Goal: Task Accomplishment & Management: Manage account settings

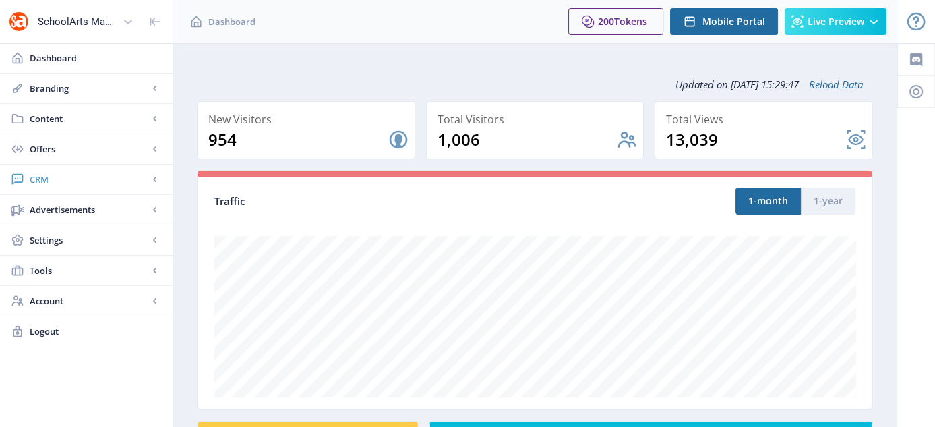
click at [43, 177] on span "CRM" at bounding box center [89, 179] width 119 height 13
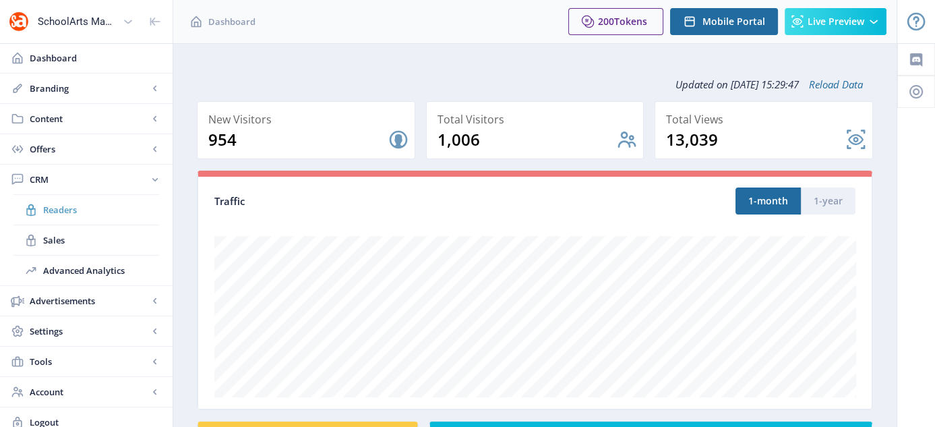
click at [67, 210] on span "Readers" at bounding box center [101, 209] width 116 height 13
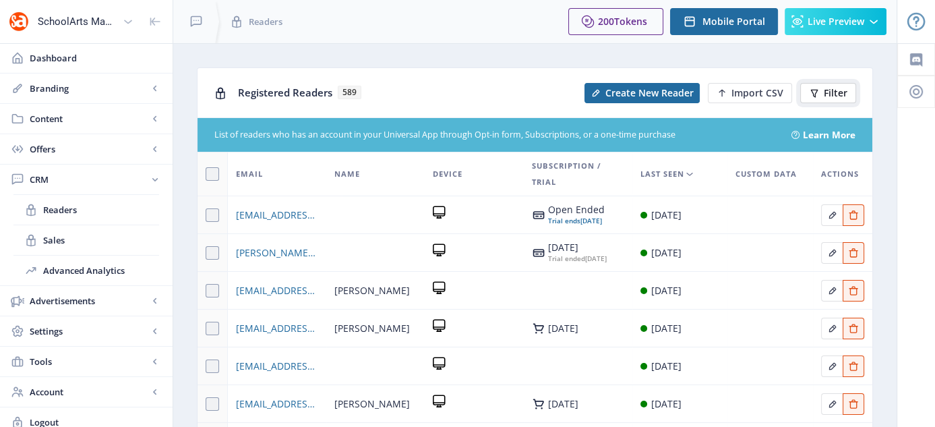
click at [820, 90] on icon at bounding box center [814, 93] width 11 height 11
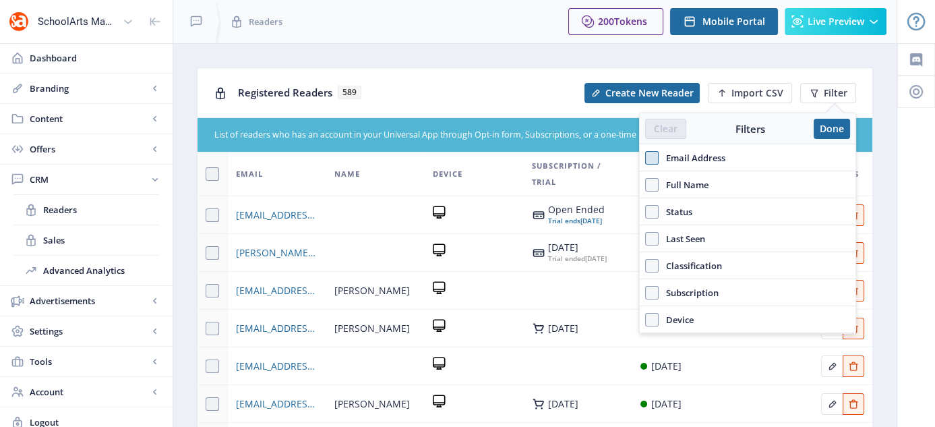
click at [651, 158] on span at bounding box center [651, 157] width 13 height 13
click at [646, 158] on input "Email Address" at bounding box center [645, 157] width 1 height 1
checkbox input "true"
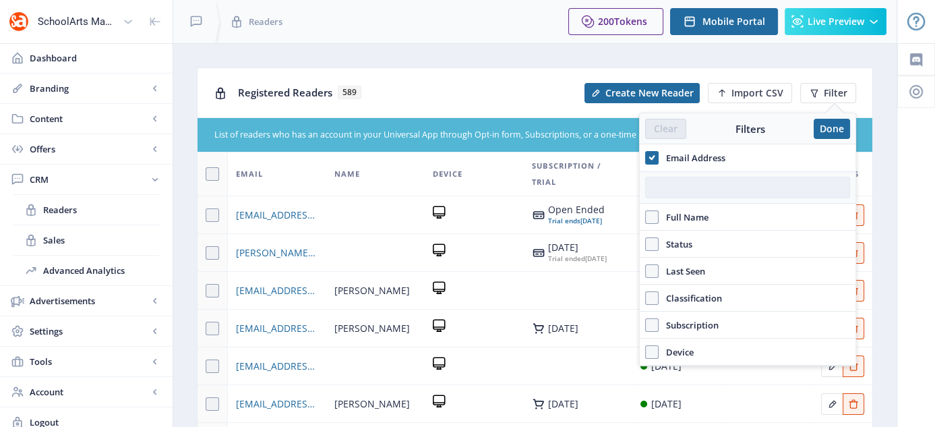
click at [689, 189] on input "text" at bounding box center [747, 188] width 205 height 22
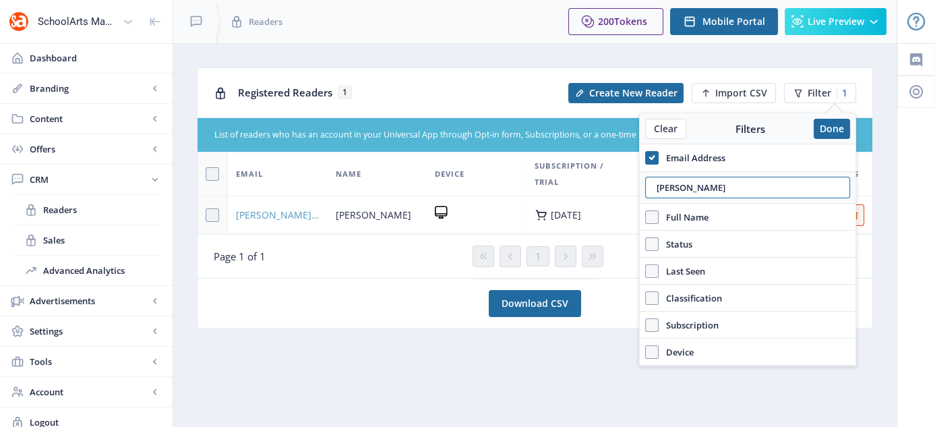
type input "[PERSON_NAME]"
click at [276, 209] on span "[PERSON_NAME][EMAIL_ADDRESS][PERSON_NAME][DOMAIN_NAME]" at bounding box center [278, 215] width 84 height 16
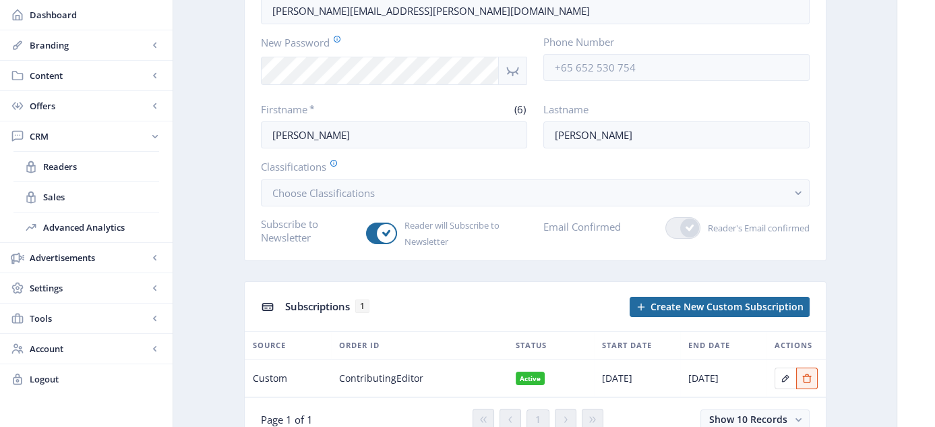
scroll to position [202, 0]
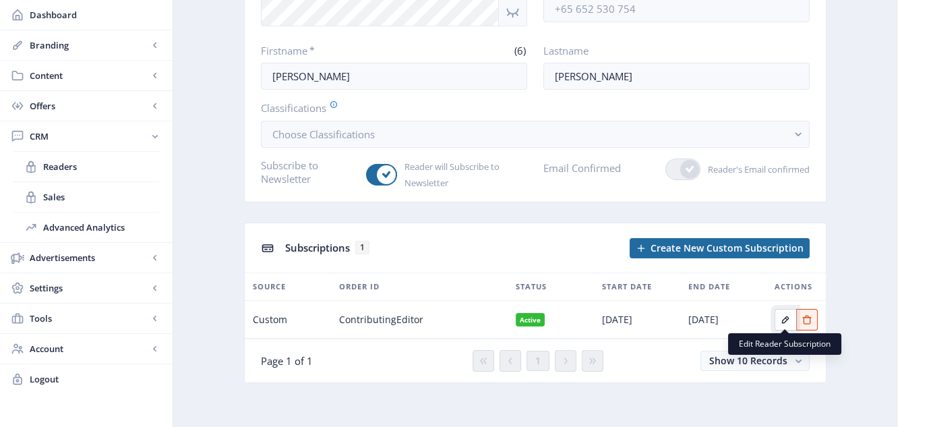
click at [784, 317] on icon "Edit page" at bounding box center [785, 319] width 11 height 11
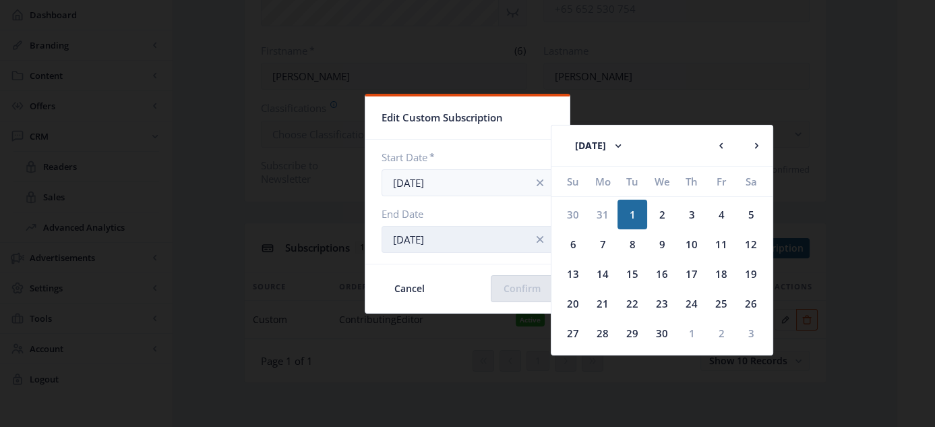
click at [399, 239] on input "[DATE]" at bounding box center [468, 239] width 172 height 27
click at [625, 144] on rect at bounding box center [618, 145] width 13 height 13
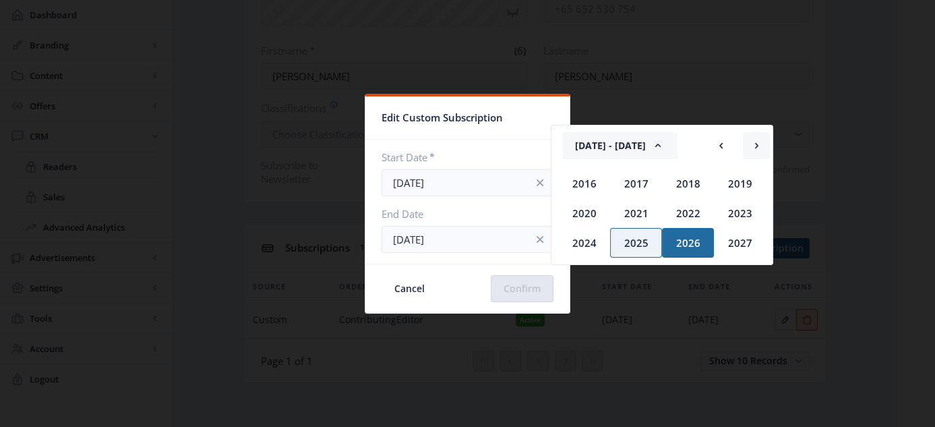
click at [756, 144] on rect at bounding box center [756, 145] width 13 height 13
click at [691, 214] on div "2034" at bounding box center [688, 213] width 52 height 30
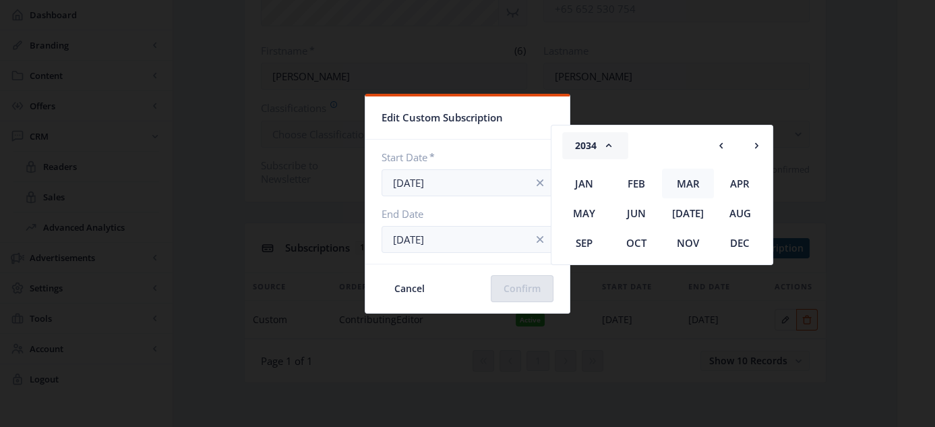
click at [687, 182] on div "Mar" at bounding box center [688, 184] width 52 height 30
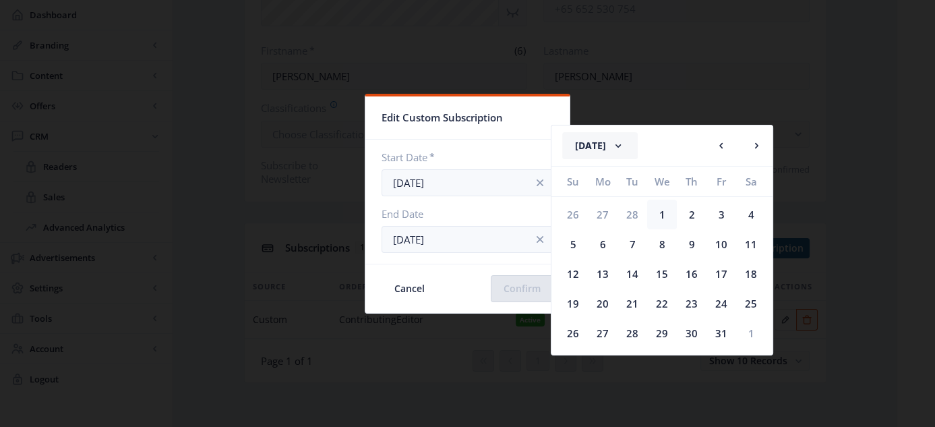
click at [660, 214] on div "1" at bounding box center [662, 215] width 30 height 30
type input "[DATE]"
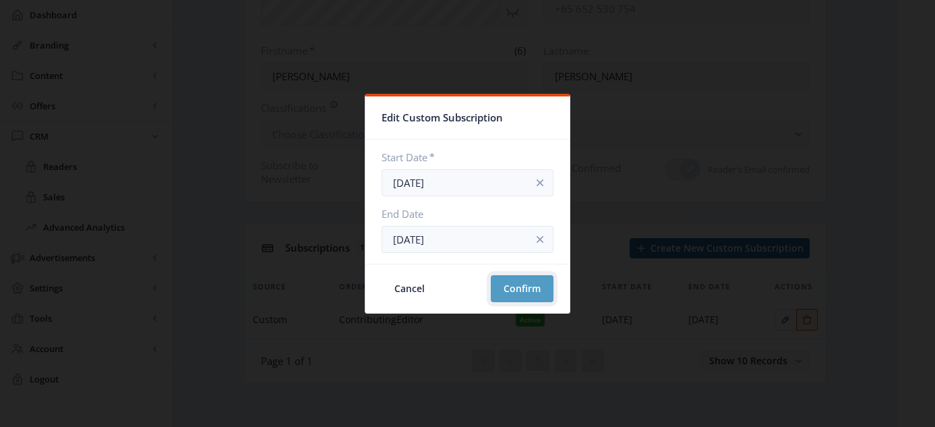
click at [528, 295] on button "Confirm" at bounding box center [522, 288] width 63 height 27
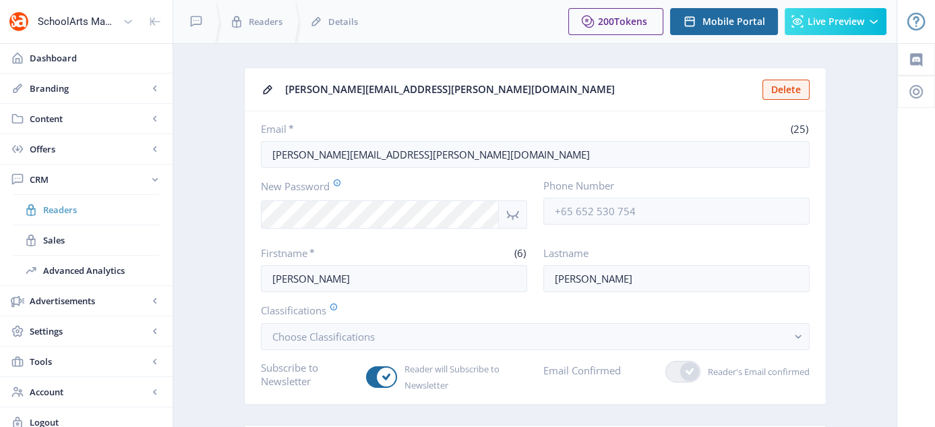
click at [68, 208] on span "Readers" at bounding box center [101, 209] width 116 height 13
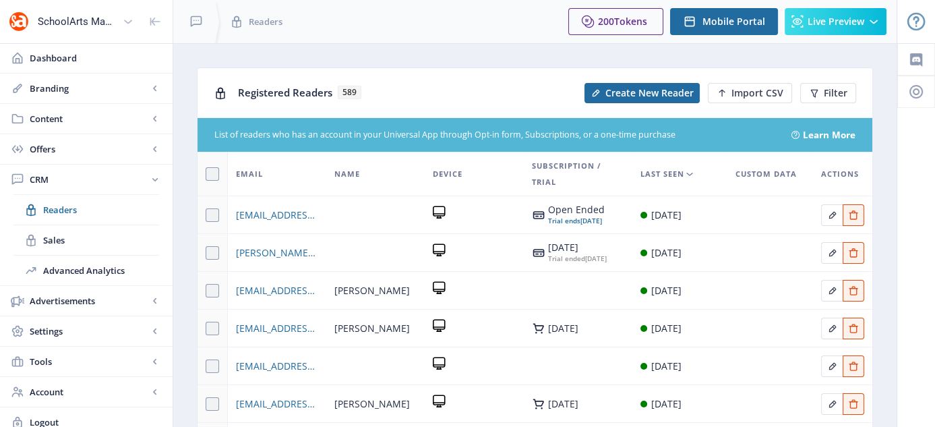
click at [817, 82] on div "Registered Readers 589 Create New Reader Import CSV Filter" at bounding box center [535, 92] width 675 height 49
click at [817, 88] on icon at bounding box center [814, 93] width 11 height 11
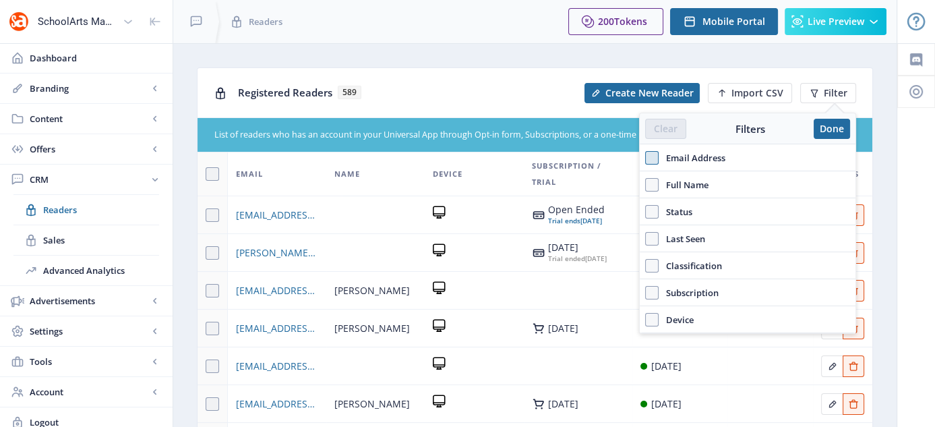
click at [652, 159] on span at bounding box center [651, 157] width 13 height 13
click at [646, 158] on input "Email Address" at bounding box center [645, 157] width 1 height 1
checkbox input "true"
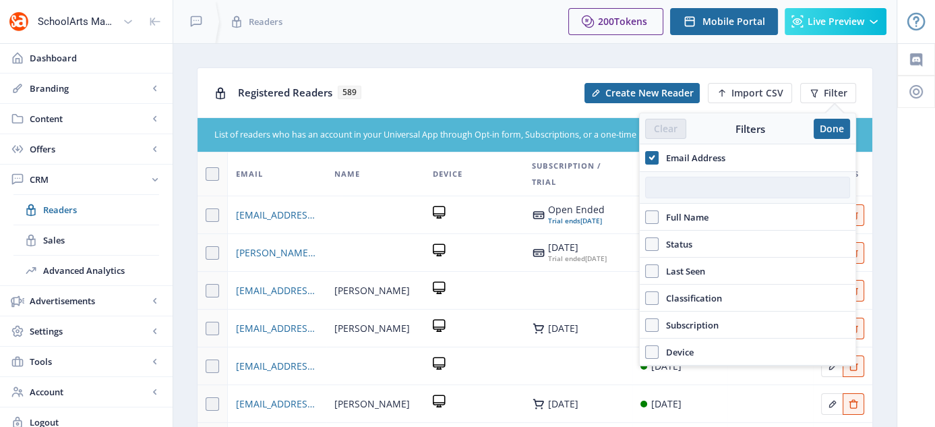
click at [671, 186] on input "text" at bounding box center [747, 188] width 205 height 22
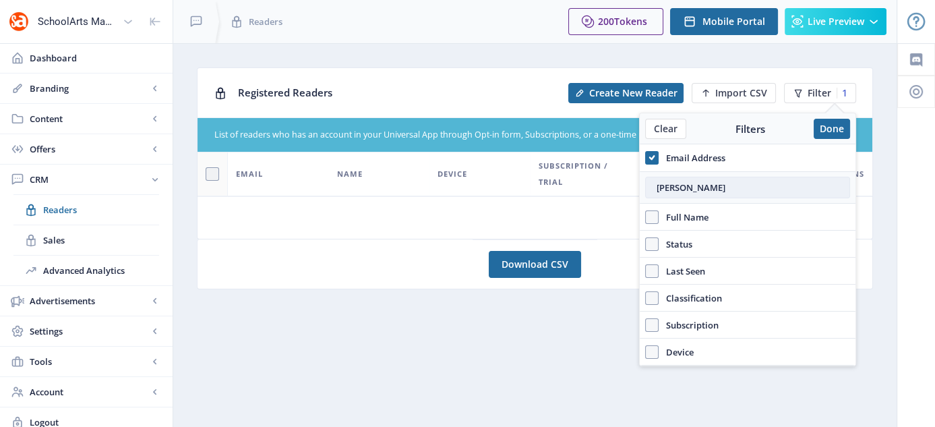
click at [687, 188] on input "[PERSON_NAME]" at bounding box center [747, 188] width 205 height 22
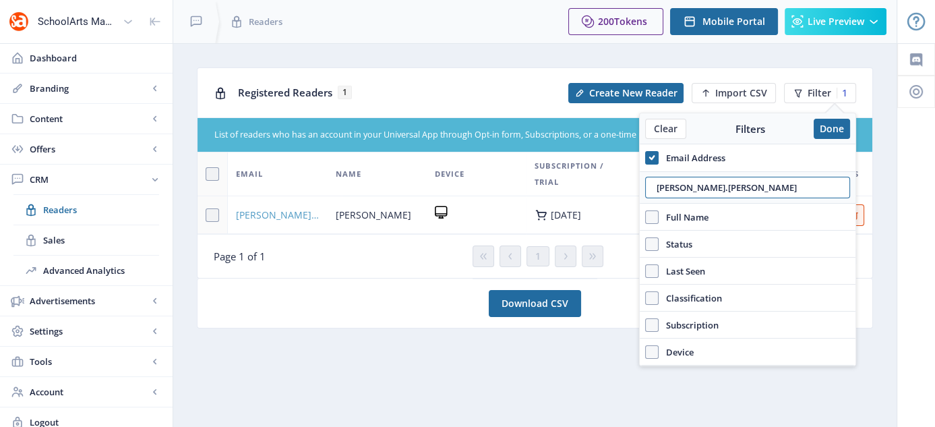
type input "[PERSON_NAME].[PERSON_NAME]"
click at [301, 216] on span "[PERSON_NAME][EMAIL_ADDRESS][PERSON_NAME][DOMAIN_NAME]" at bounding box center [278, 215] width 84 height 16
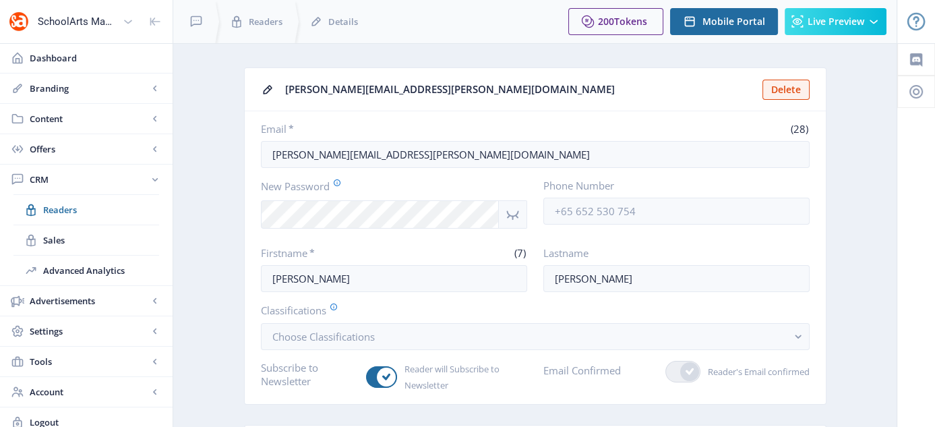
scroll to position [202, 0]
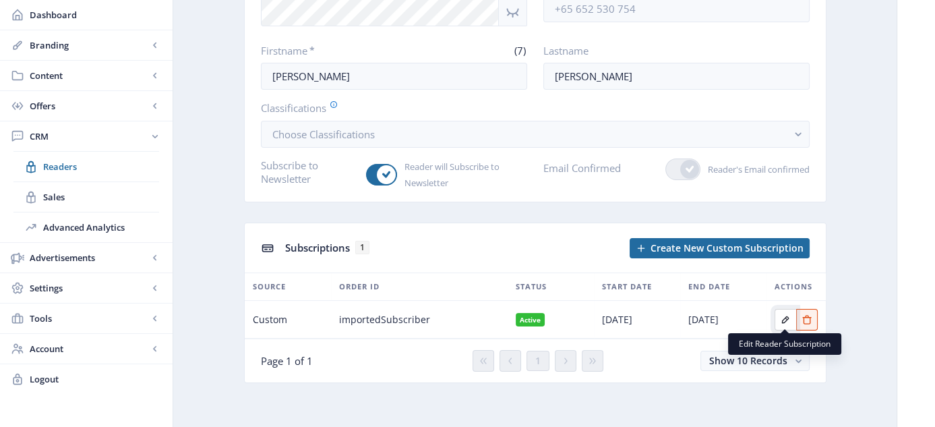
click at [783, 316] on icon "Edit page" at bounding box center [785, 319] width 11 height 11
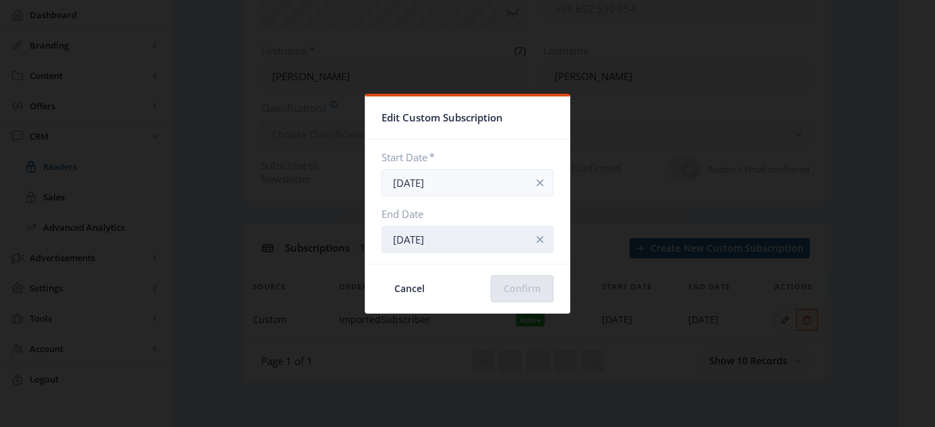
click at [479, 240] on input "[DATE]" at bounding box center [468, 239] width 172 height 27
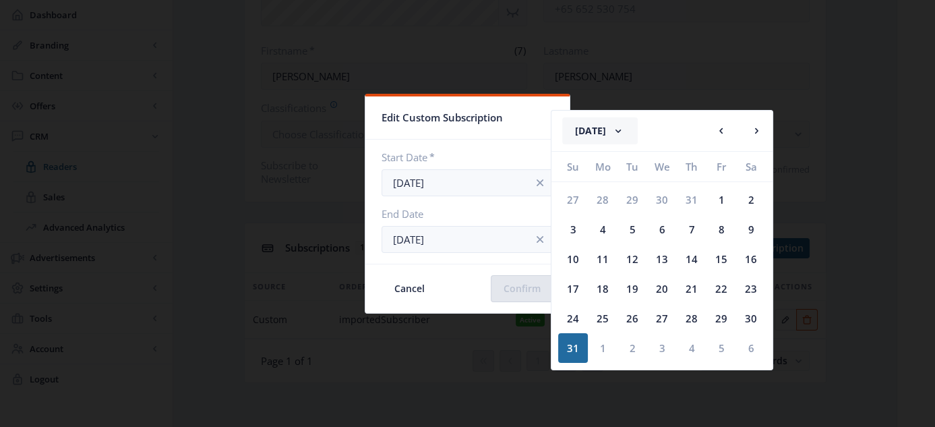
click at [625, 127] on rect at bounding box center [618, 130] width 13 height 13
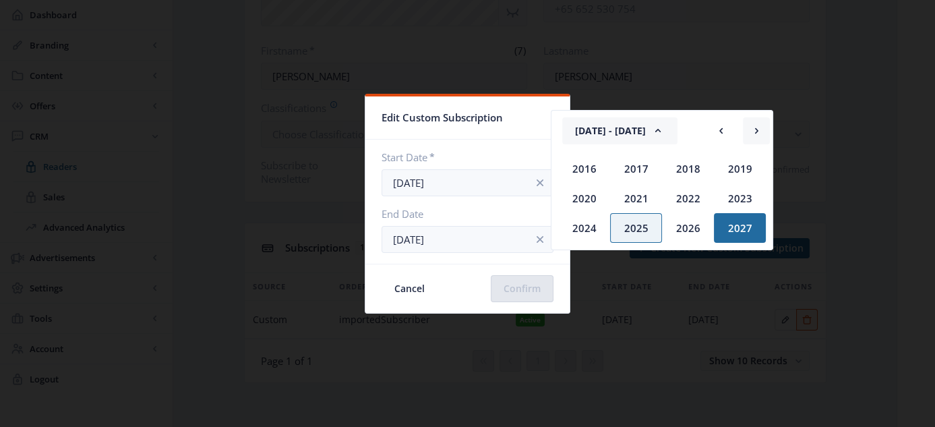
click at [757, 126] on rect at bounding box center [756, 130] width 13 height 13
click at [585, 170] on div "2028" at bounding box center [584, 169] width 52 height 30
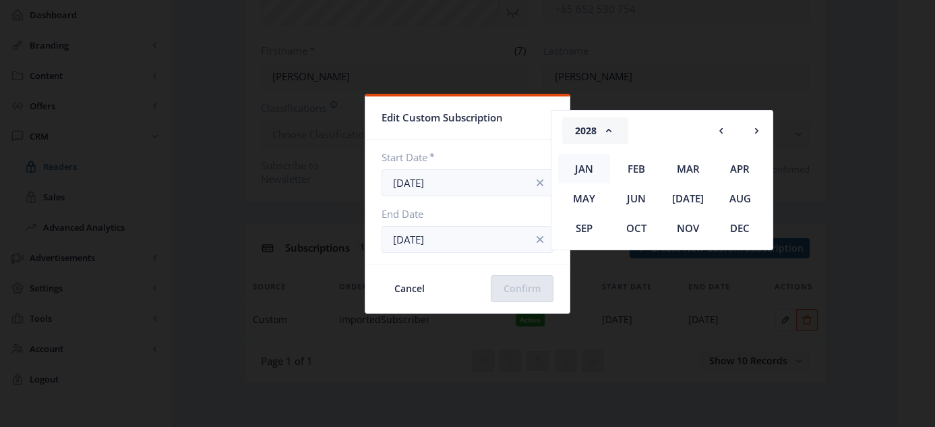
click at [585, 169] on div "Jan" at bounding box center [584, 169] width 52 height 30
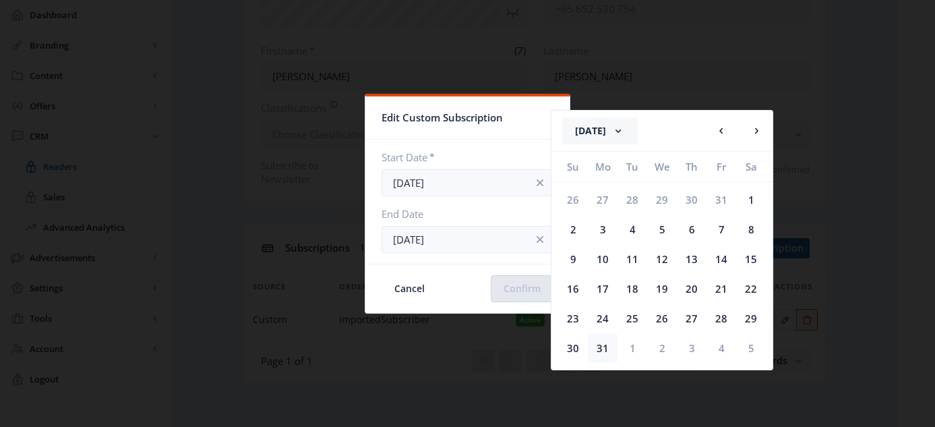
click at [600, 348] on div "31" at bounding box center [603, 348] width 30 height 30
type input "[DATE]"
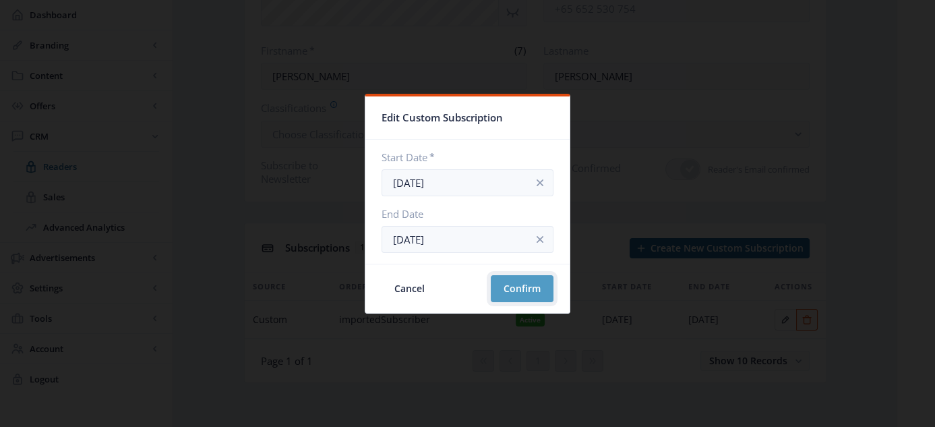
click at [506, 287] on button "Confirm" at bounding box center [522, 288] width 63 height 27
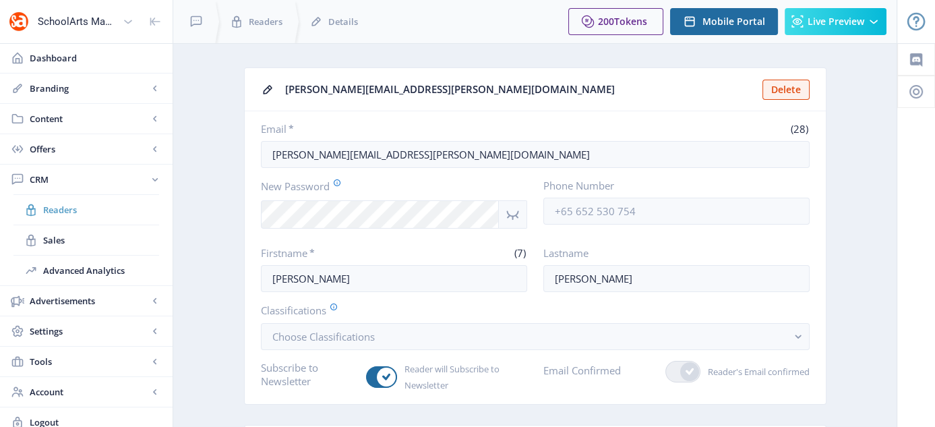
click at [58, 208] on span "Readers" at bounding box center [101, 209] width 116 height 13
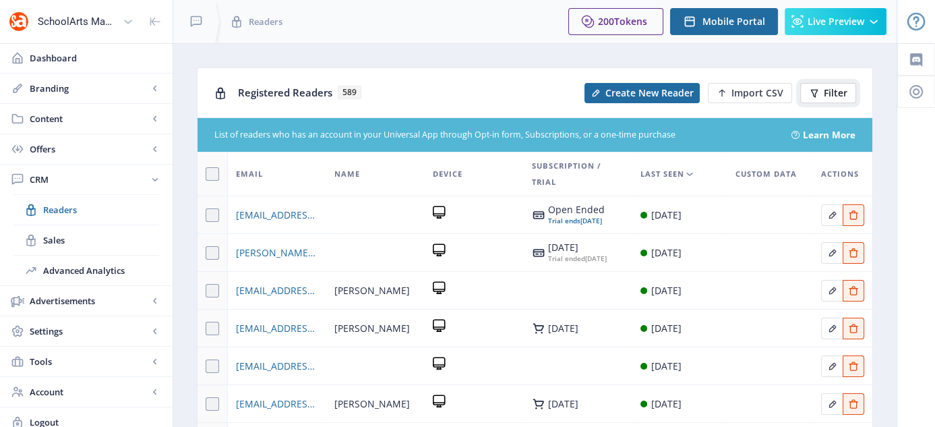
click at [827, 88] on span "Filter" at bounding box center [836, 93] width 24 height 11
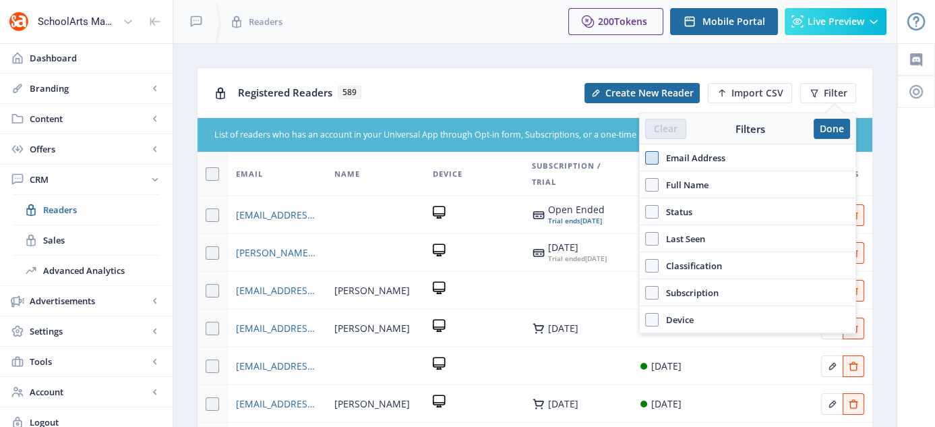
click at [655, 158] on span at bounding box center [651, 157] width 13 height 13
click at [646, 158] on input "Email Address" at bounding box center [645, 157] width 1 height 1
checkbox input "true"
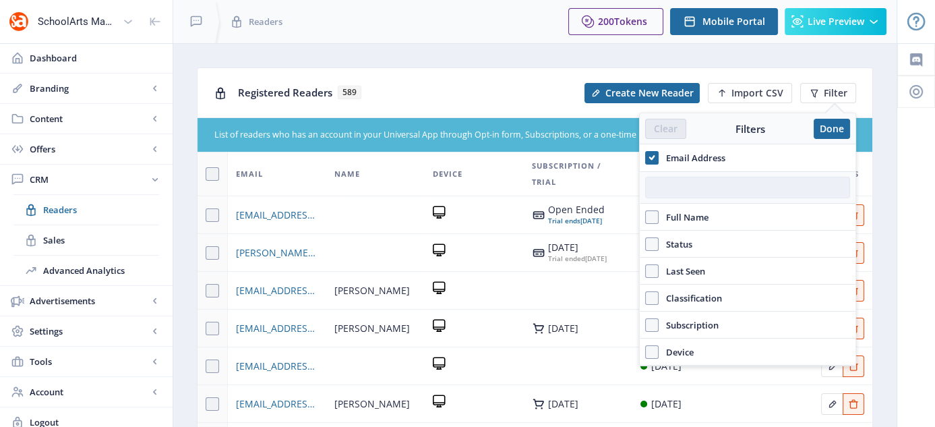
click at [677, 190] on input "text" at bounding box center [747, 188] width 205 height 22
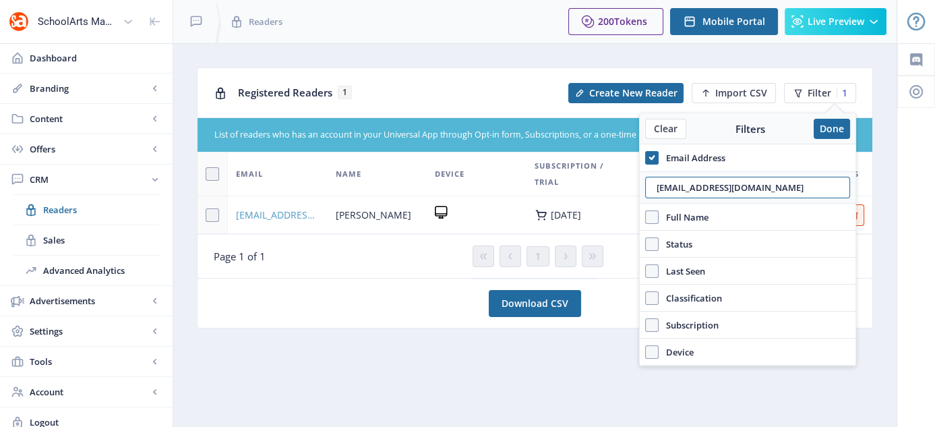
type input "[EMAIL_ADDRESS][DOMAIN_NAME]"
click at [295, 213] on span "[EMAIL_ADDRESS][DOMAIN_NAME]" at bounding box center [278, 215] width 84 height 16
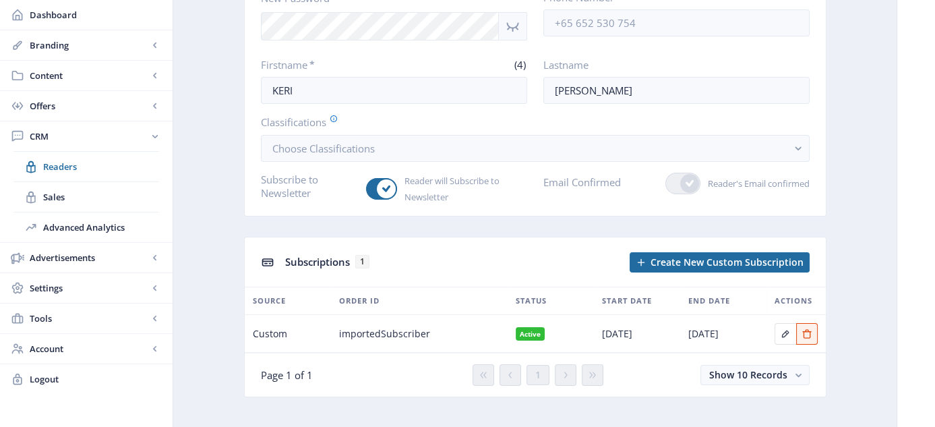
scroll to position [195, 0]
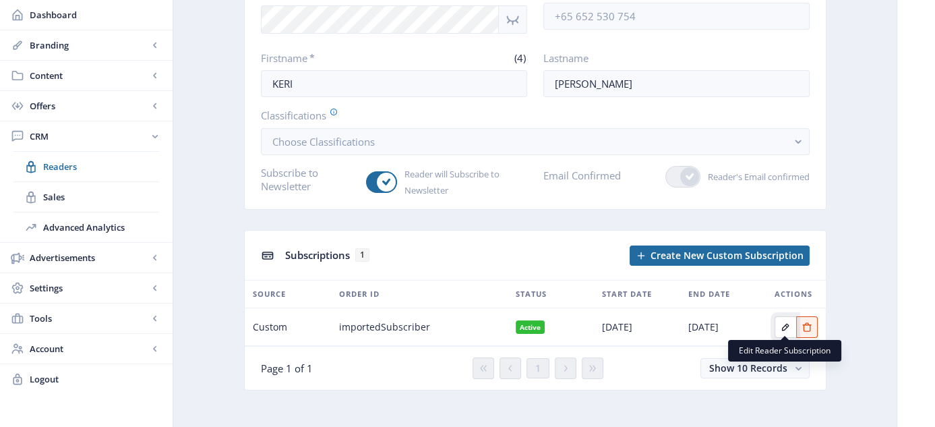
click at [778, 327] on button "Edit page" at bounding box center [786, 327] width 22 height 22
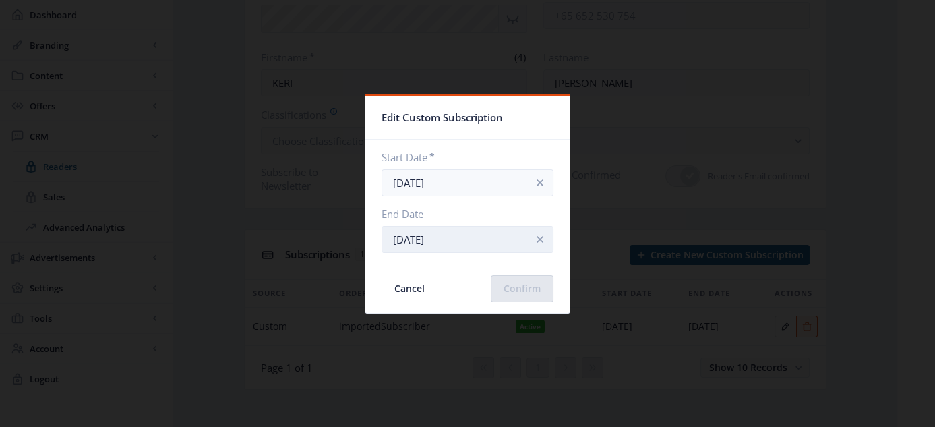
click at [450, 239] on input "[DATE]" at bounding box center [468, 239] width 172 height 27
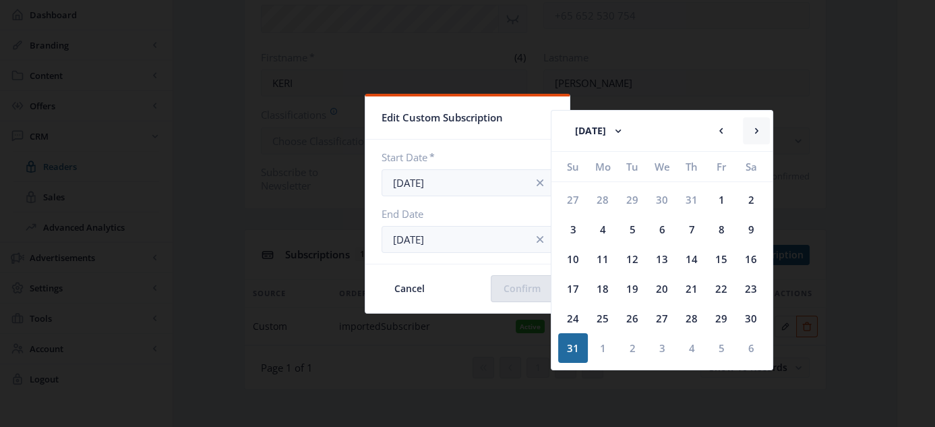
click at [759, 126] on rect at bounding box center [756, 130] width 13 height 13
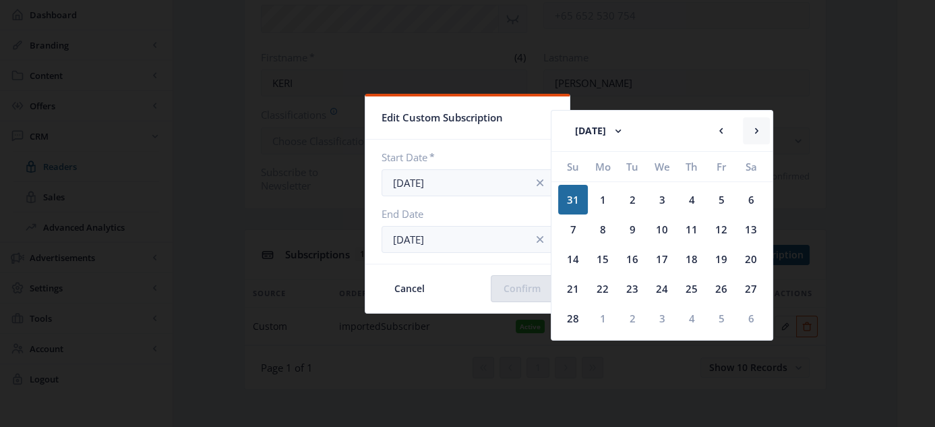
click at [759, 126] on rect at bounding box center [756, 130] width 13 height 13
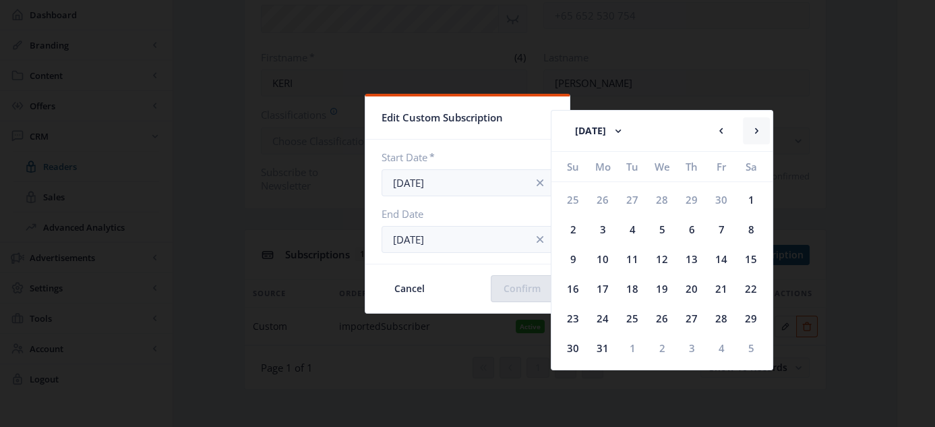
click at [759, 126] on rect at bounding box center [756, 130] width 13 height 13
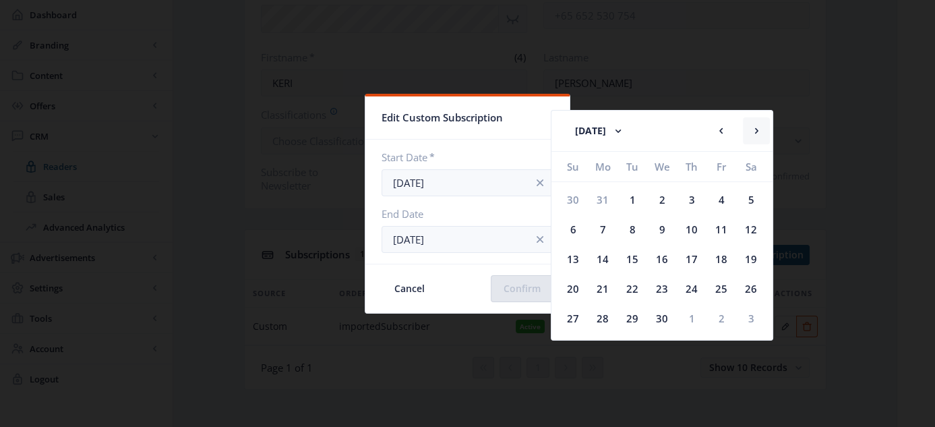
click at [759, 126] on rect at bounding box center [756, 130] width 13 height 13
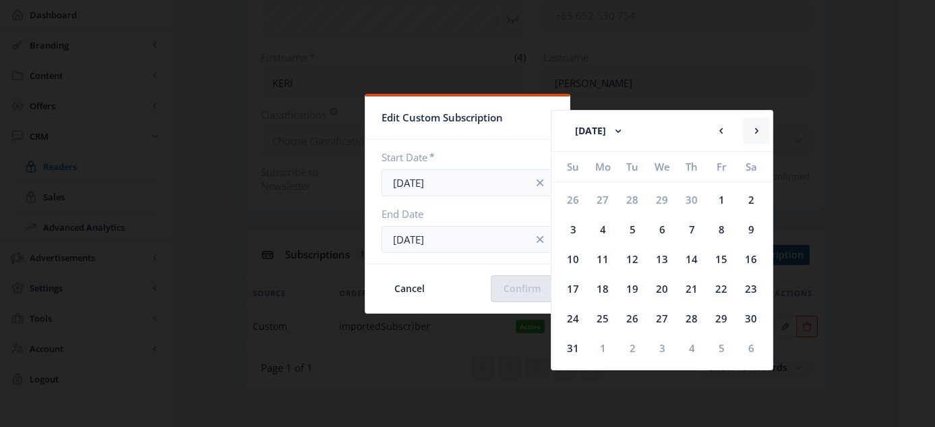
click at [759, 126] on rect at bounding box center [756, 130] width 13 height 13
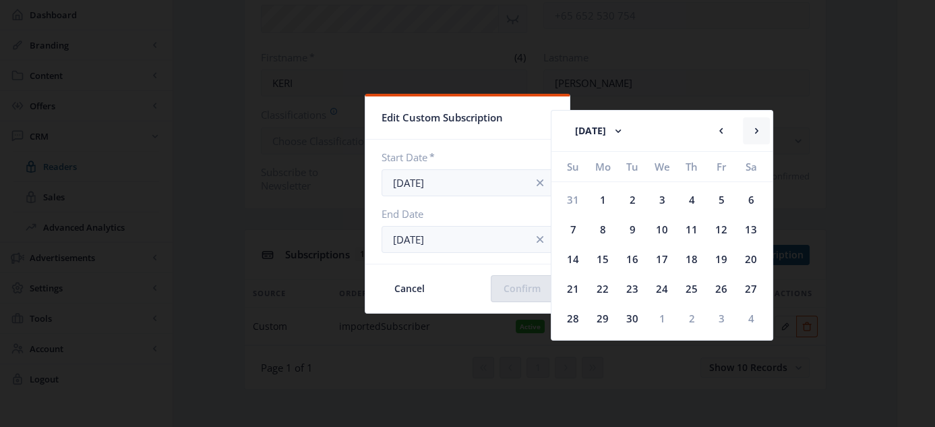
click at [759, 126] on rect at bounding box center [756, 130] width 13 height 13
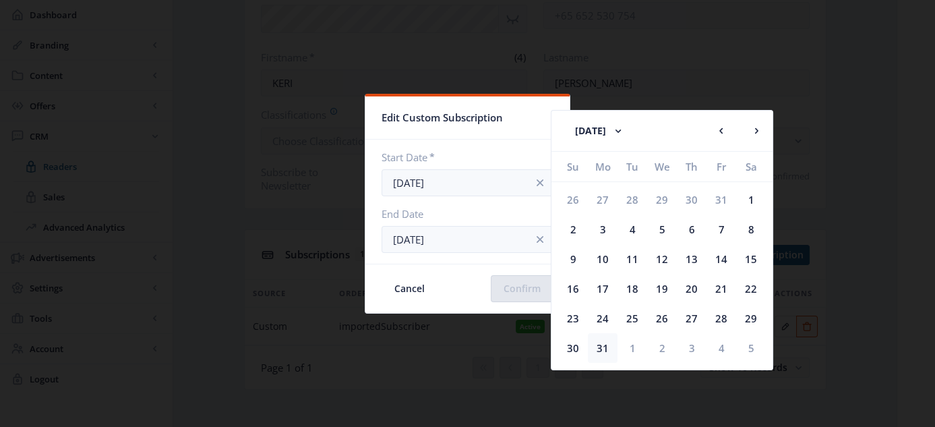
click at [600, 350] on div "31" at bounding box center [603, 348] width 30 height 30
type input "[DATE]"
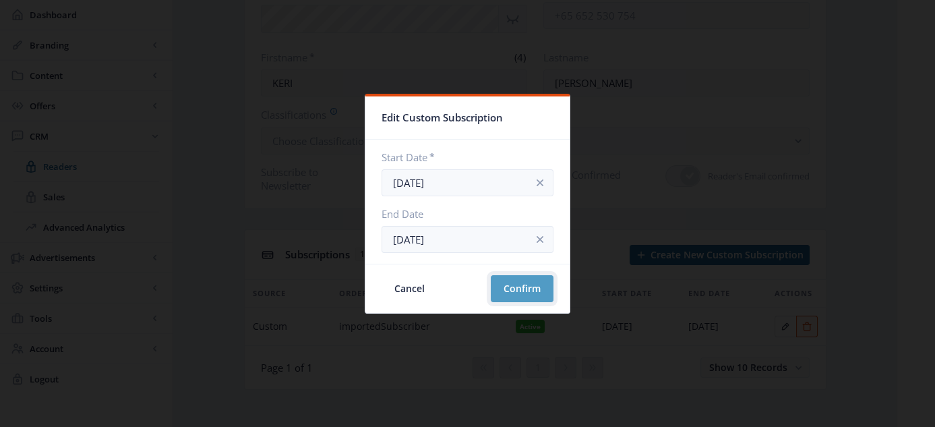
click at [508, 280] on button "Confirm" at bounding box center [522, 288] width 63 height 27
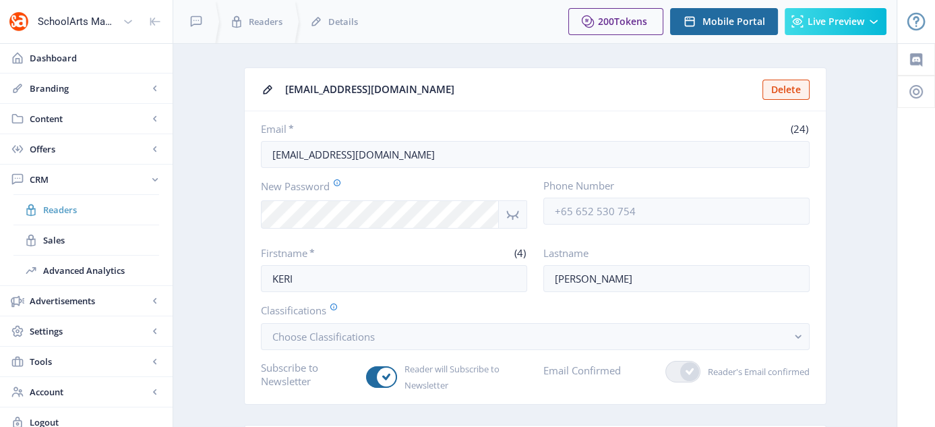
click at [70, 208] on span "Readers" at bounding box center [101, 209] width 116 height 13
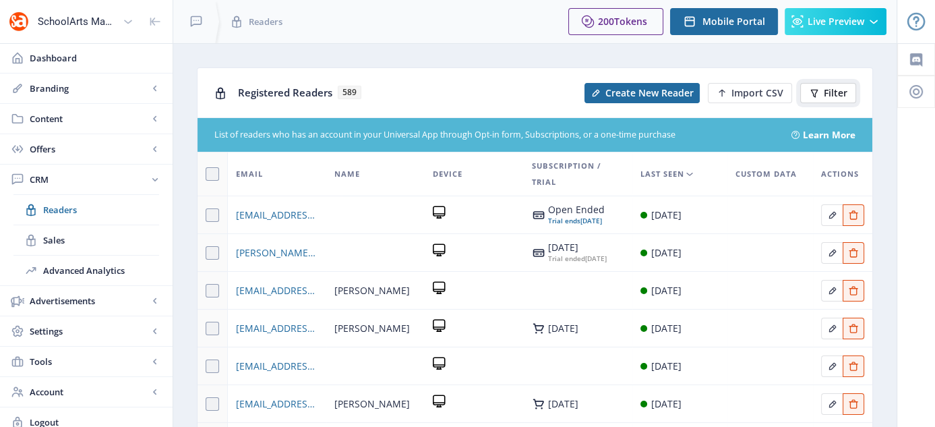
click at [821, 94] on button "Filter" at bounding box center [828, 93] width 56 height 20
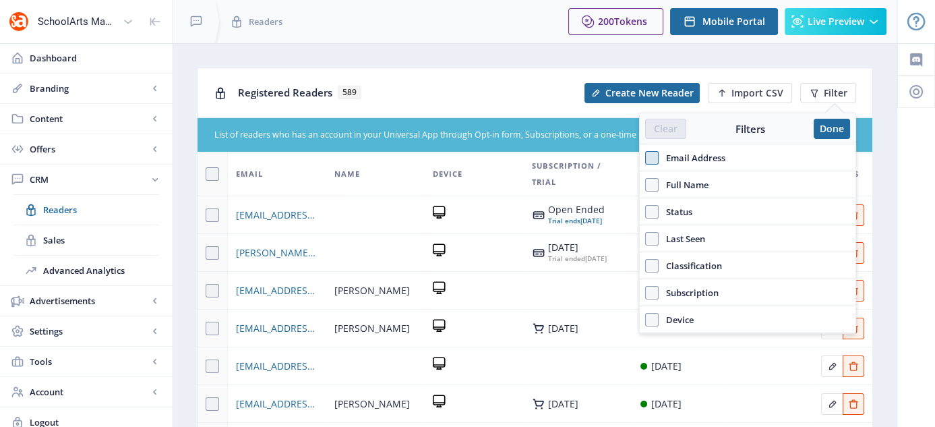
click at [649, 152] on span at bounding box center [651, 157] width 13 height 13
click at [646, 157] on input "Email Address" at bounding box center [645, 157] width 1 height 1
checkbox input "true"
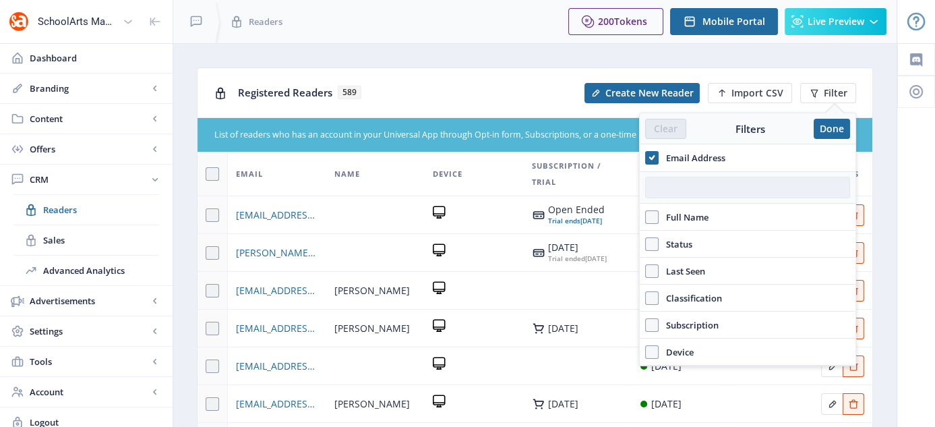
click at [667, 189] on input "text" at bounding box center [747, 188] width 205 height 22
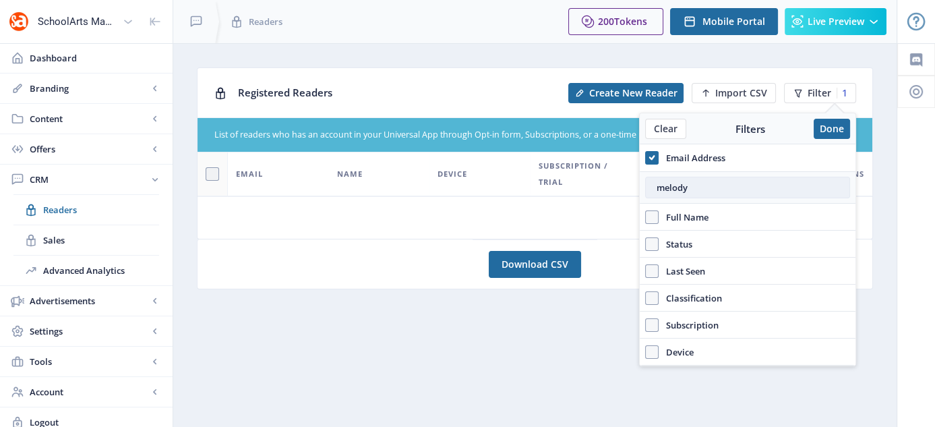
click at [687, 192] on input "melody" at bounding box center [747, 188] width 205 height 22
type input "[EMAIL_ADDRESS][DOMAIN_NAME]"
drag, startPoint x: 795, startPoint y: 192, endPoint x: 649, endPoint y: 201, distance: 145.9
click at [649, 201] on div "[EMAIL_ADDRESS][DOMAIN_NAME]" at bounding box center [748, 187] width 216 height 32
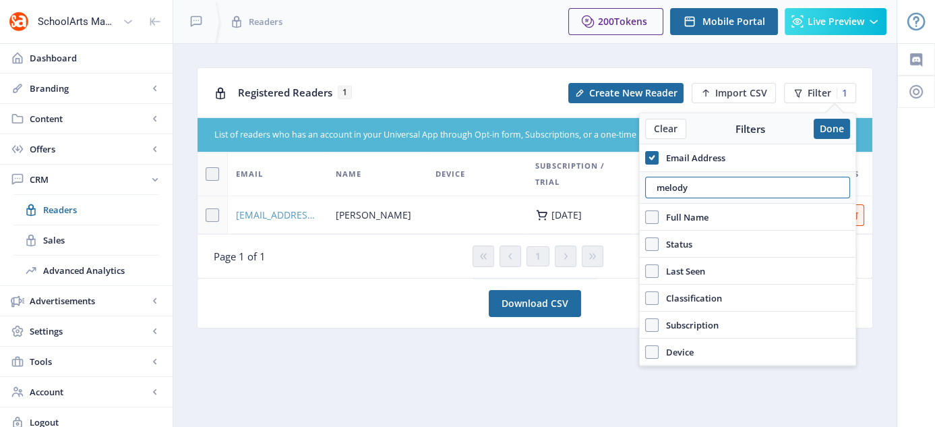
type input "melody"
click at [298, 214] on span "[EMAIL_ADDRESS][DOMAIN_NAME]" at bounding box center [278, 215] width 84 height 16
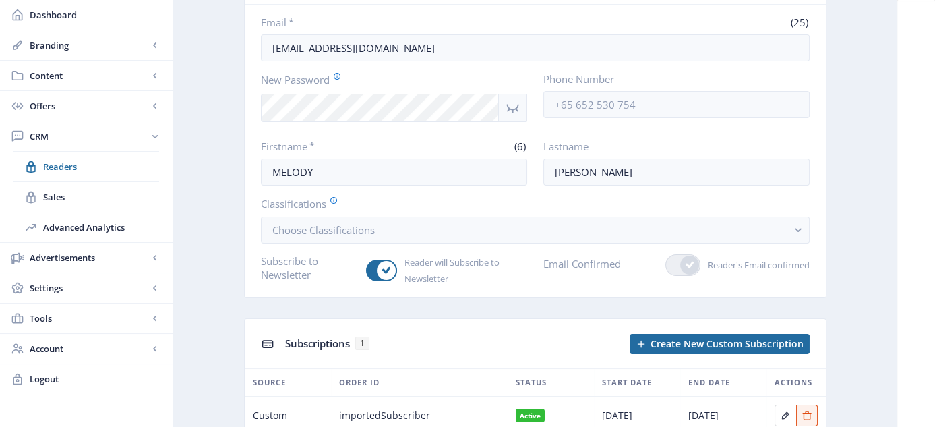
scroll to position [202, 0]
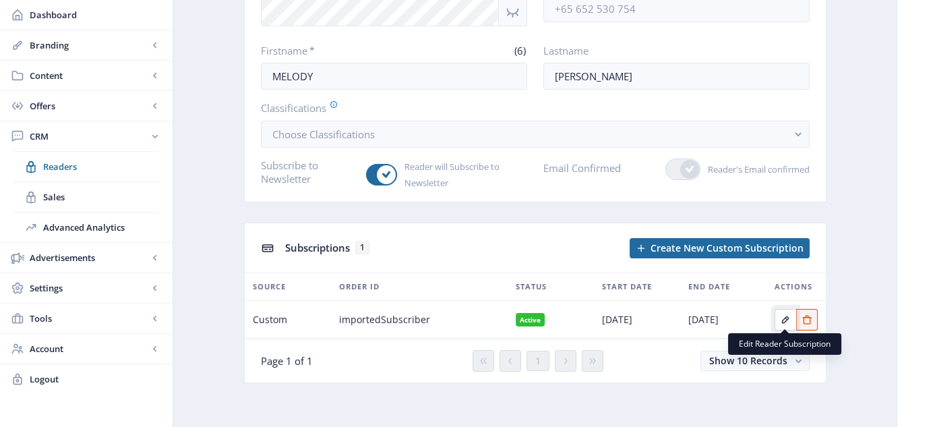
click at [784, 314] on icon "Edit page" at bounding box center [785, 319] width 11 height 11
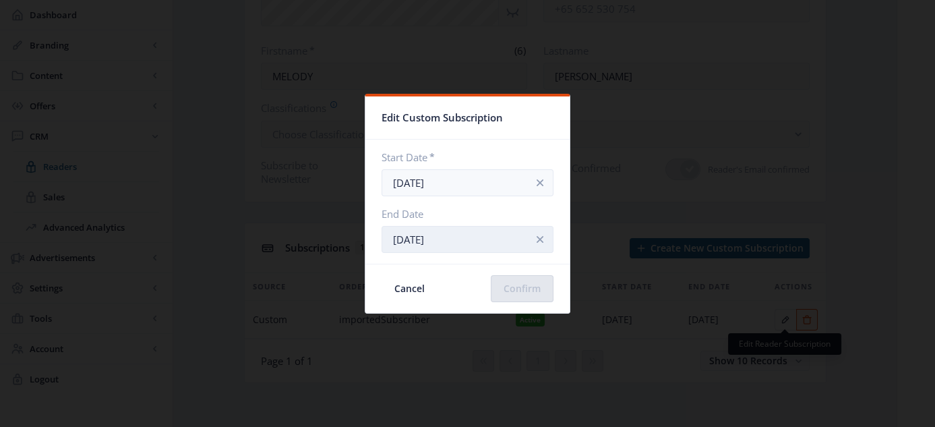
click at [459, 241] on input "[DATE]" at bounding box center [468, 239] width 172 height 27
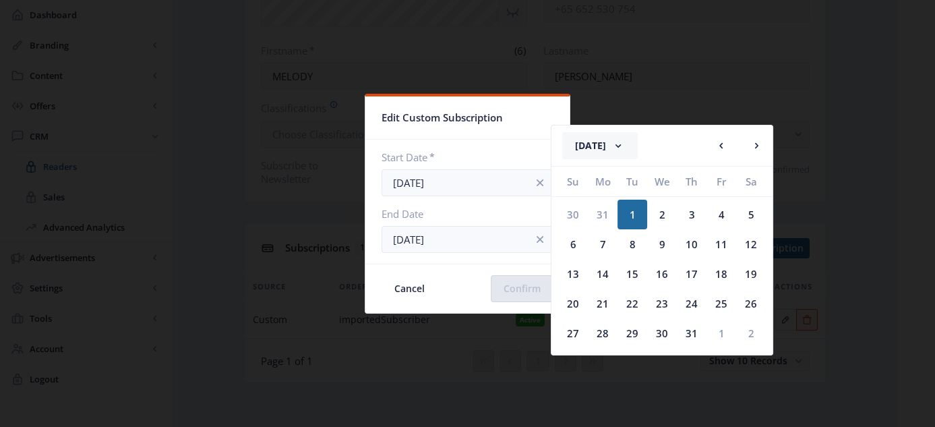
click at [625, 148] on rect at bounding box center [618, 145] width 13 height 13
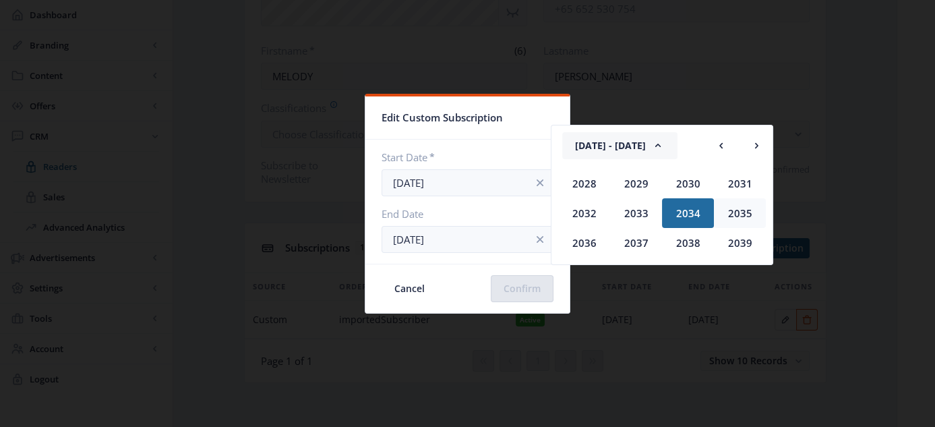
click at [735, 210] on div "2035" at bounding box center [740, 213] width 52 height 30
click at [734, 212] on div "Aug" at bounding box center [740, 213] width 52 height 30
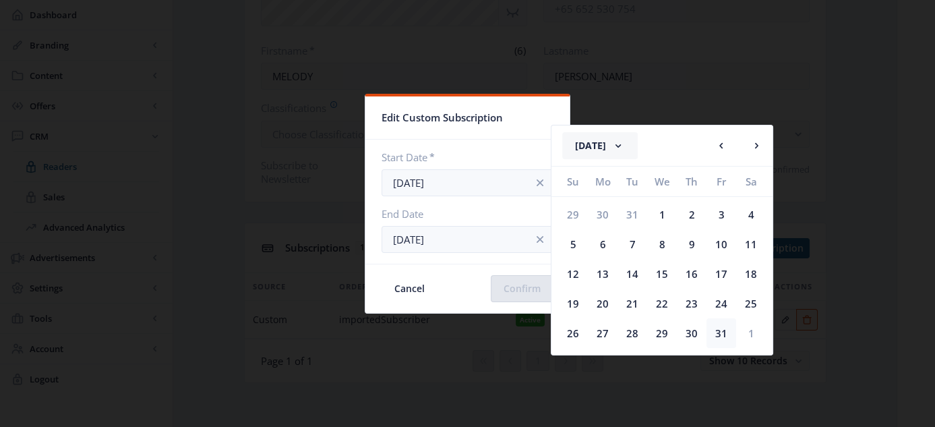
click at [723, 330] on div "31" at bounding box center [722, 333] width 30 height 30
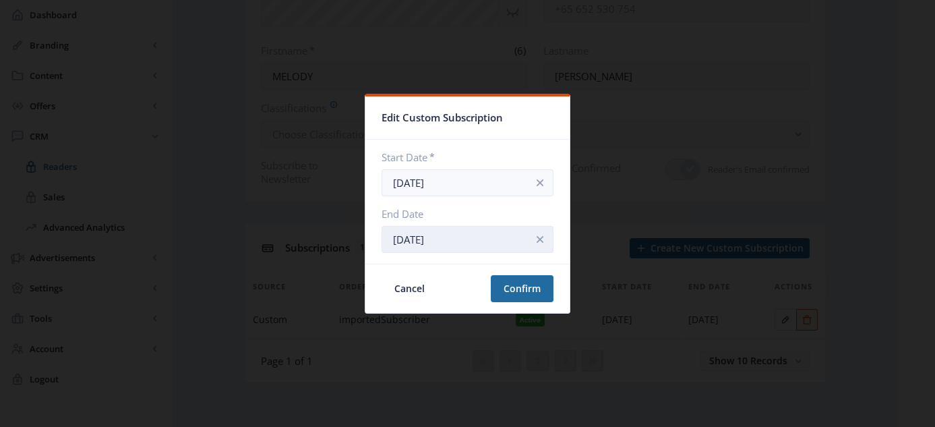
click at [424, 239] on input "[DATE]" at bounding box center [468, 239] width 172 height 27
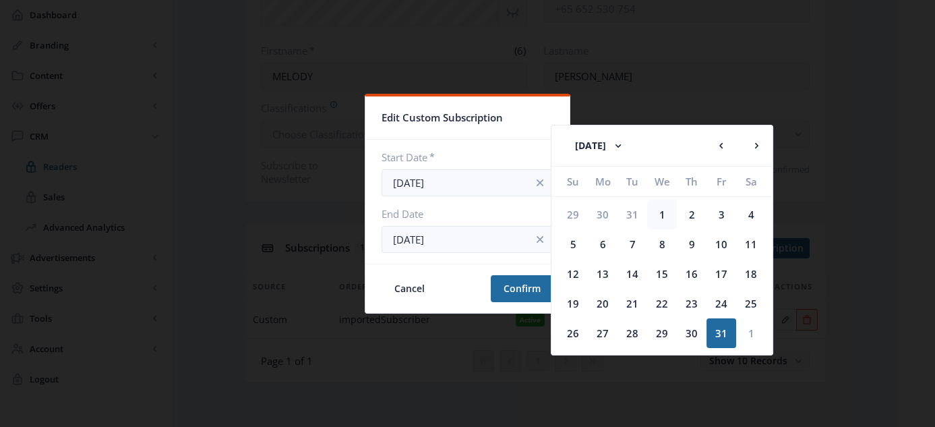
click at [662, 210] on div "1" at bounding box center [662, 215] width 30 height 30
type input "[DATE]"
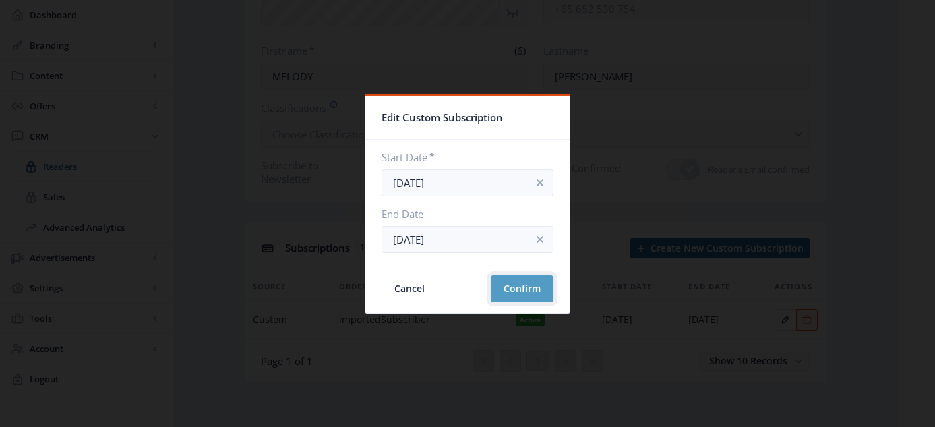
click at [491, 289] on button "Confirm" at bounding box center [522, 288] width 63 height 27
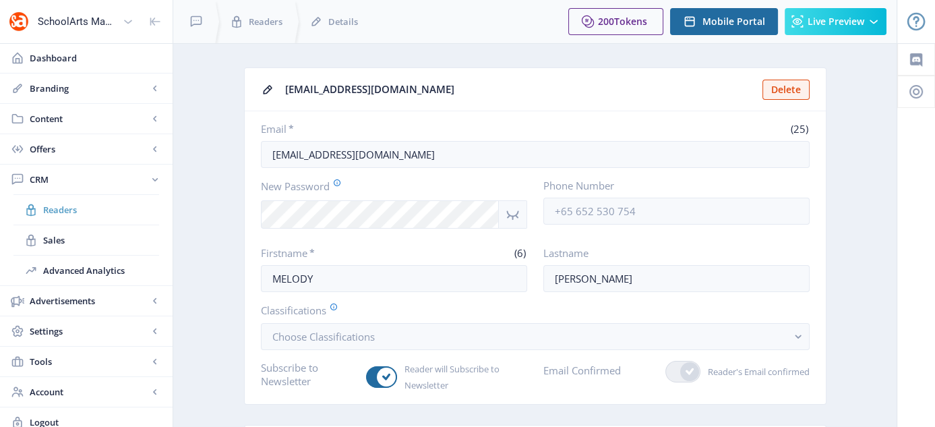
click at [72, 212] on span "Readers" at bounding box center [101, 209] width 116 height 13
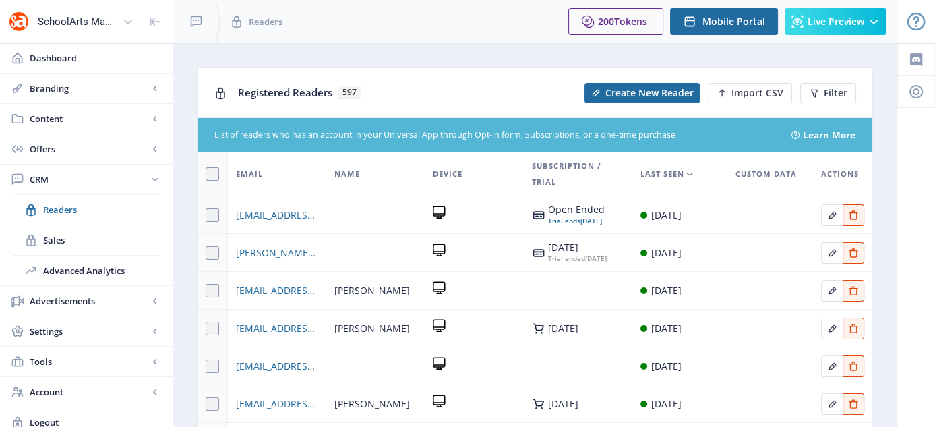
click at [834, 80] on div "Registered Readers 597 Create New Reader Import CSV Filter" at bounding box center [535, 92] width 675 height 49
click at [834, 88] on span "Filter" at bounding box center [836, 93] width 24 height 11
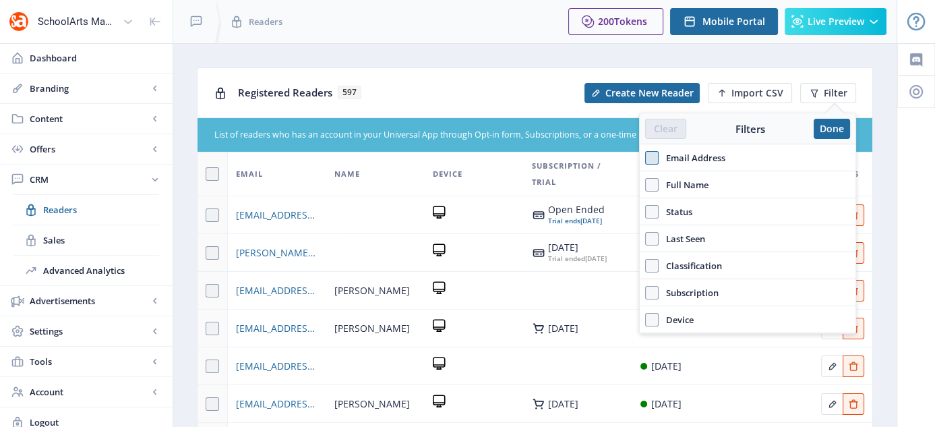
click at [650, 158] on span at bounding box center [651, 157] width 13 height 13
click at [646, 158] on input "Email Address" at bounding box center [645, 157] width 1 height 1
checkbox input "true"
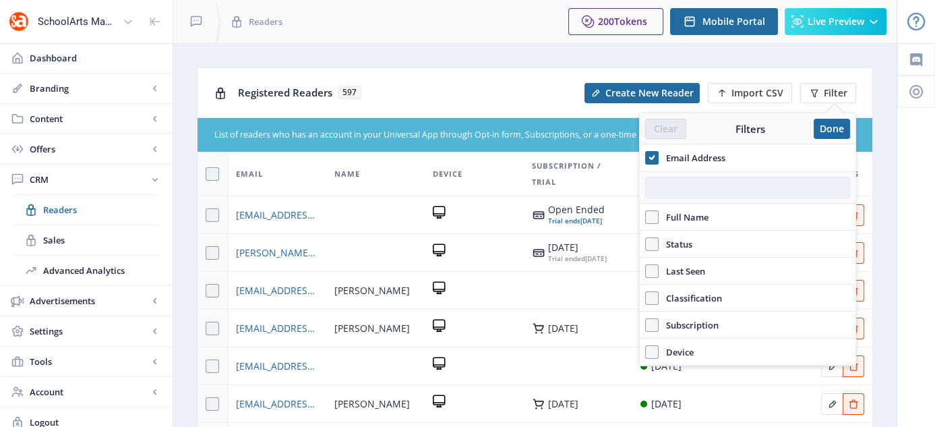
click at [682, 187] on input "text" at bounding box center [747, 188] width 205 height 22
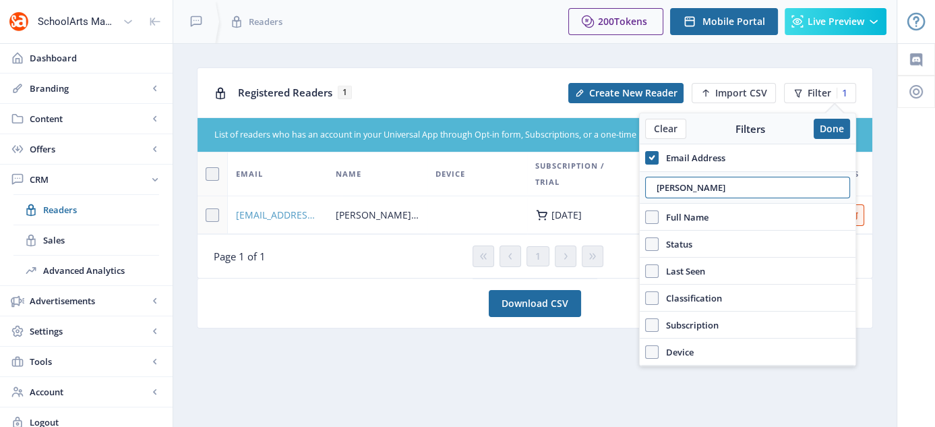
type input "[PERSON_NAME]"
click at [293, 212] on span "[EMAIL_ADDRESS][DOMAIN_NAME]" at bounding box center [278, 215] width 84 height 16
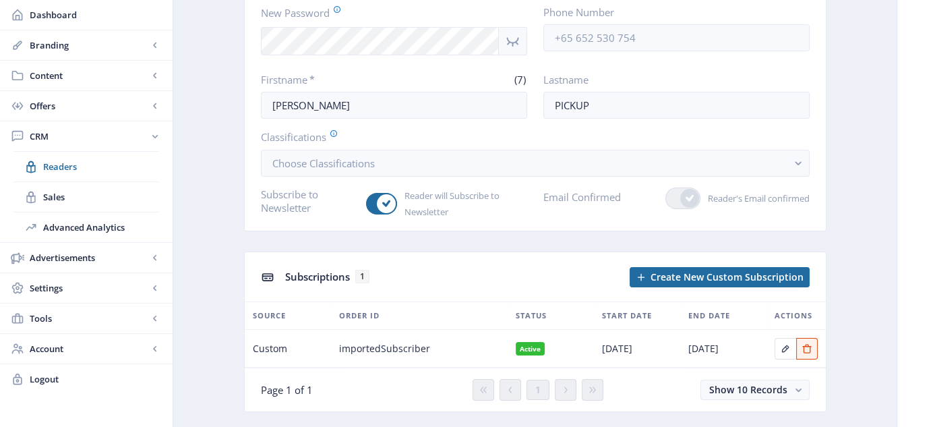
scroll to position [202, 0]
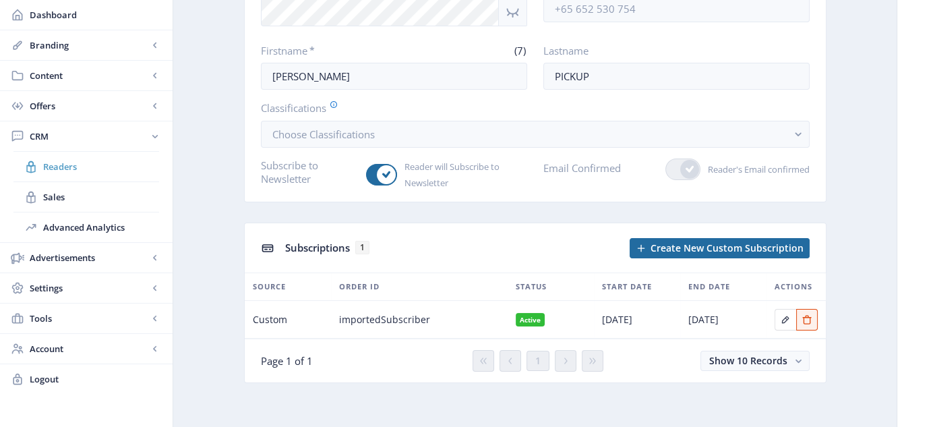
click at [58, 164] on span "Readers" at bounding box center [101, 166] width 116 height 13
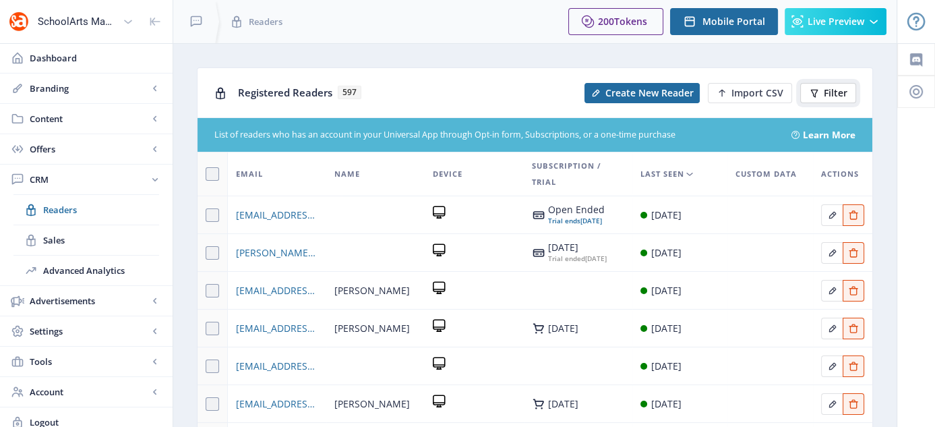
click at [844, 98] on span "Filter" at bounding box center [836, 93] width 24 height 11
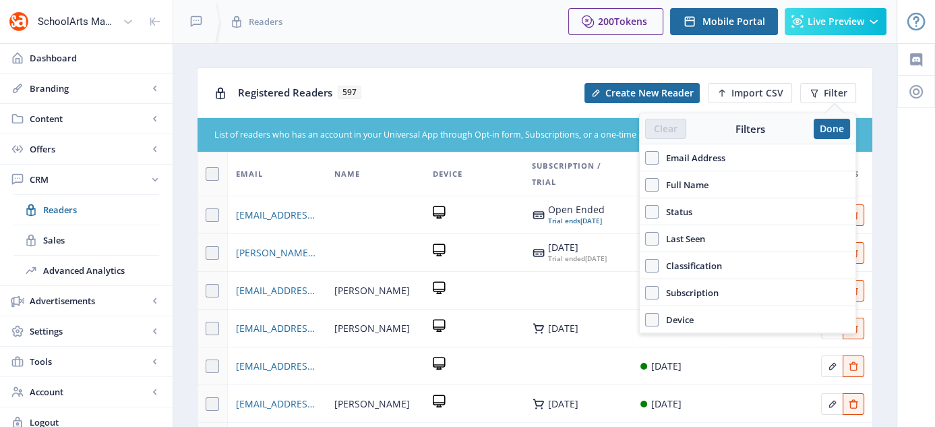
click at [642, 155] on div "Email Address" at bounding box center [748, 157] width 216 height 27
click at [647, 153] on span at bounding box center [651, 157] width 13 height 13
click at [646, 157] on input "Email Address" at bounding box center [645, 157] width 1 height 1
checkbox input "true"
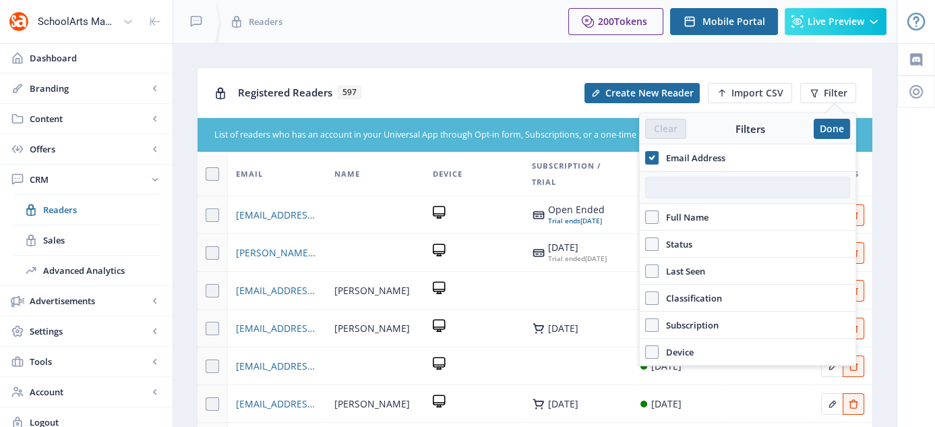
click at [684, 189] on input "text" at bounding box center [747, 188] width 205 height 22
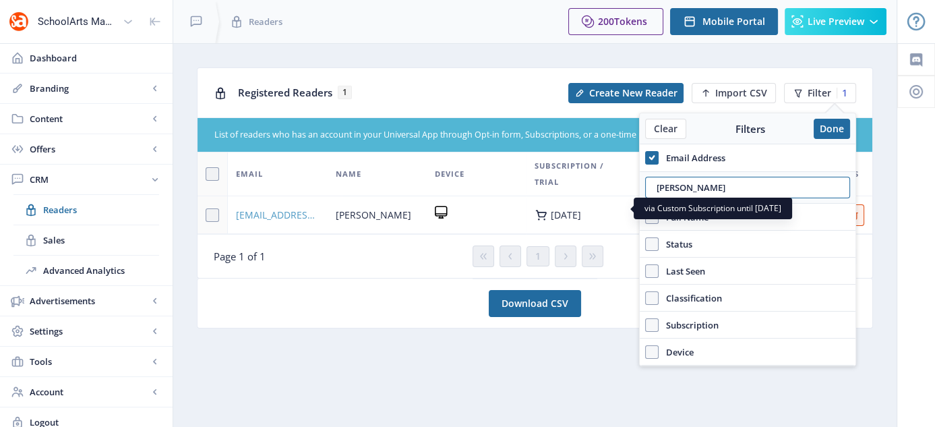
type input "[PERSON_NAME]"
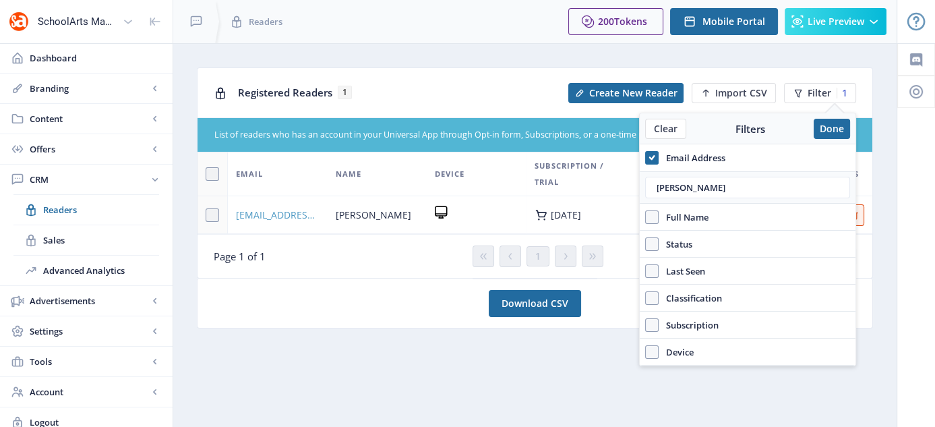
click at [272, 212] on span "[EMAIL_ADDRESS][DOMAIN_NAME]" at bounding box center [278, 215] width 84 height 16
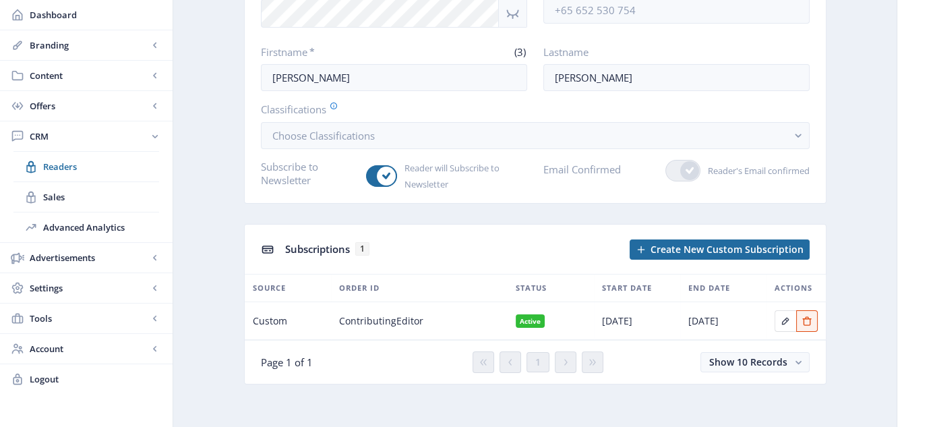
scroll to position [202, 0]
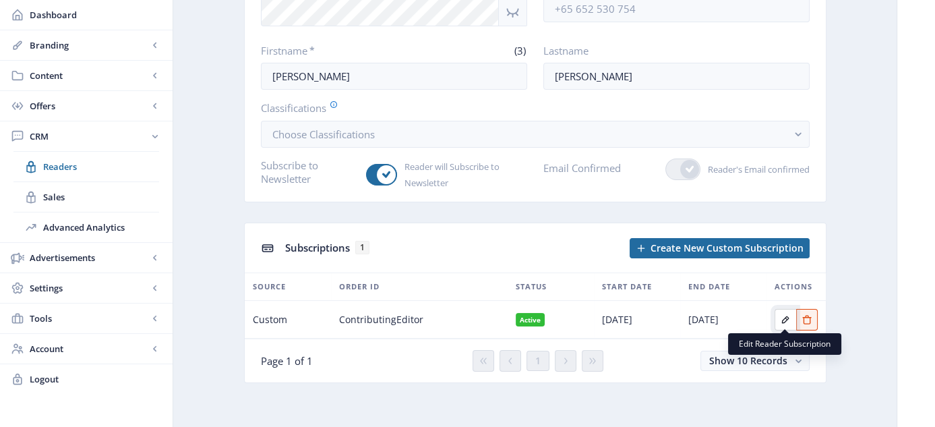
click at [788, 314] on icon "Edit page" at bounding box center [785, 319] width 11 height 11
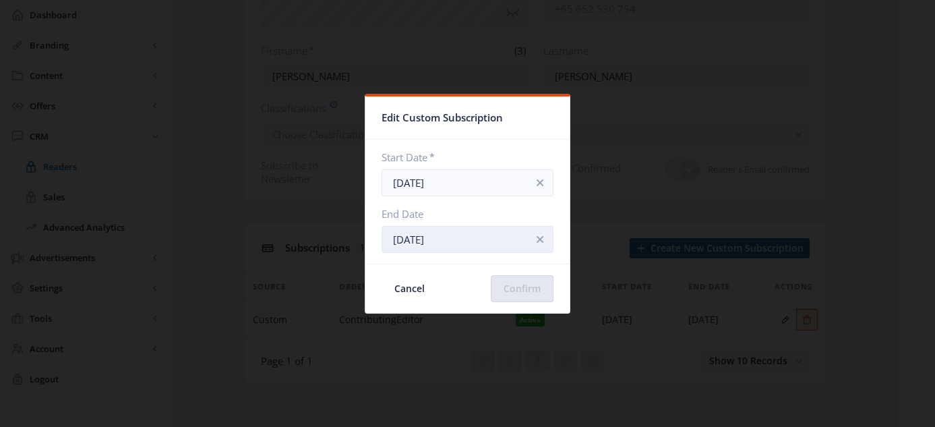
click at [453, 241] on input "[DATE]" at bounding box center [468, 239] width 172 height 27
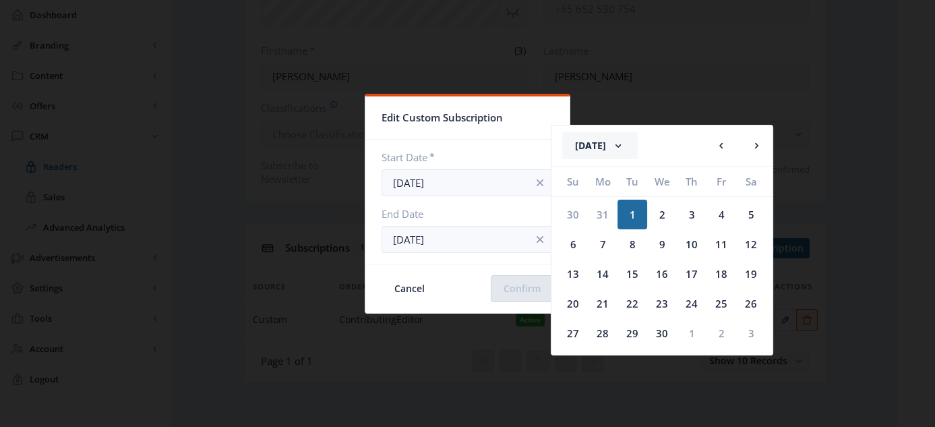
click at [625, 146] on rect at bounding box center [618, 145] width 13 height 13
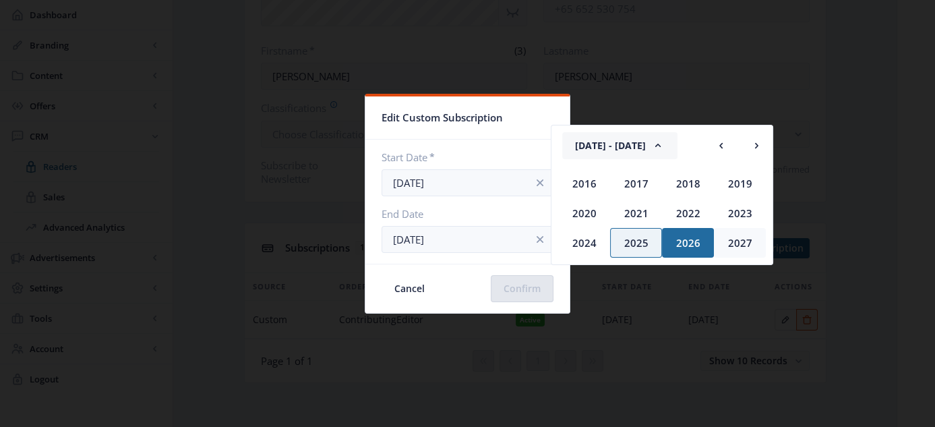
click at [726, 237] on div "2027" at bounding box center [740, 243] width 52 height 30
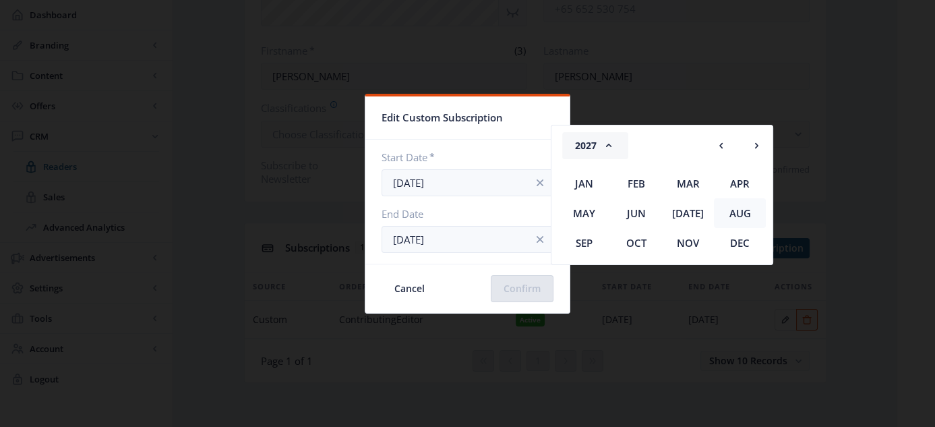
click at [738, 209] on div "Aug" at bounding box center [740, 213] width 52 height 30
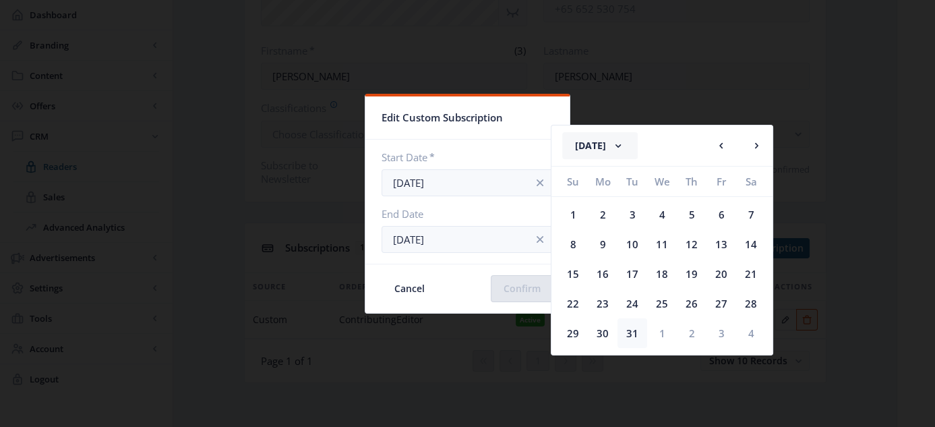
click at [633, 330] on div "31" at bounding box center [633, 333] width 30 height 30
type input "[DATE]"
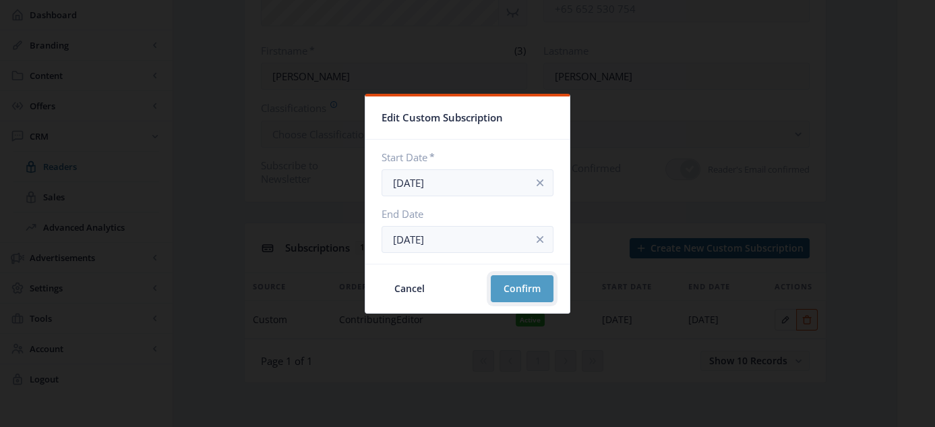
click at [506, 293] on button "Confirm" at bounding box center [522, 288] width 63 height 27
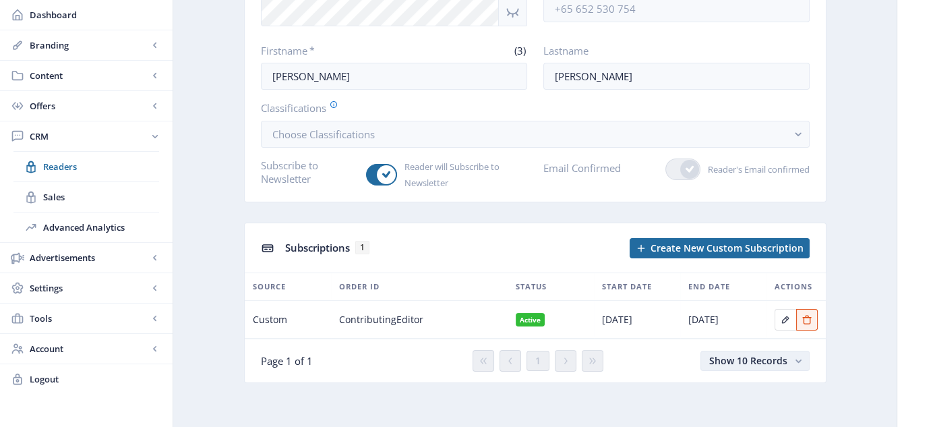
click at [759, 359] on span "Show 10 Records" at bounding box center [748, 360] width 78 height 13
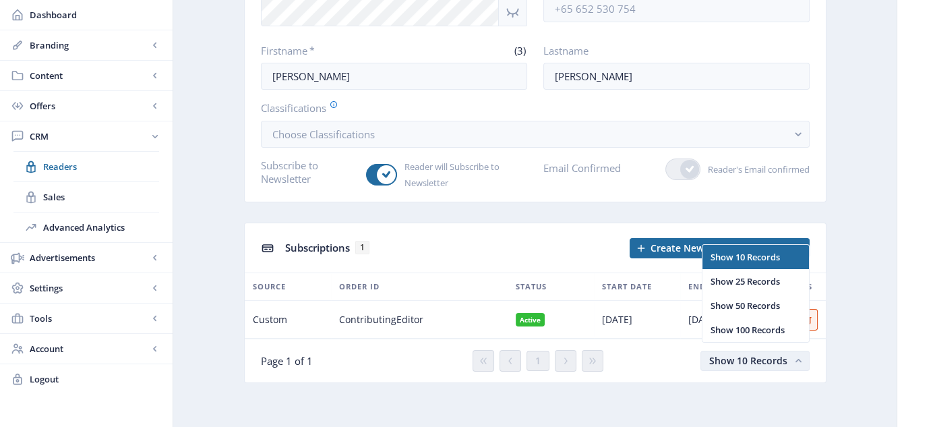
scroll to position [0, 0]
click at [761, 259] on nb-option "Show 10 Records" at bounding box center [756, 257] width 106 height 24
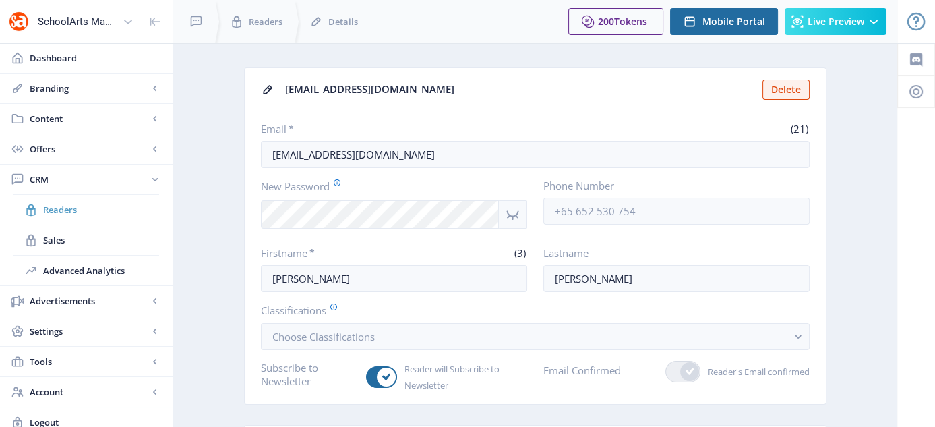
click at [71, 206] on span "Readers" at bounding box center [101, 209] width 116 height 13
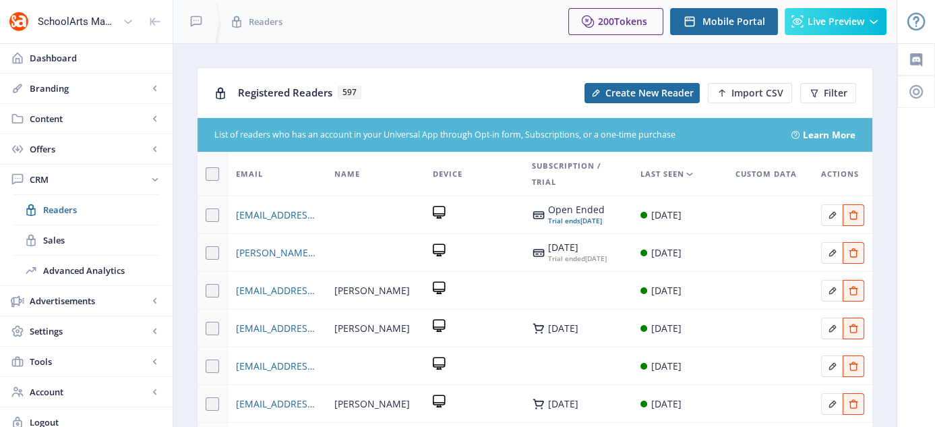
scroll to position [89, 0]
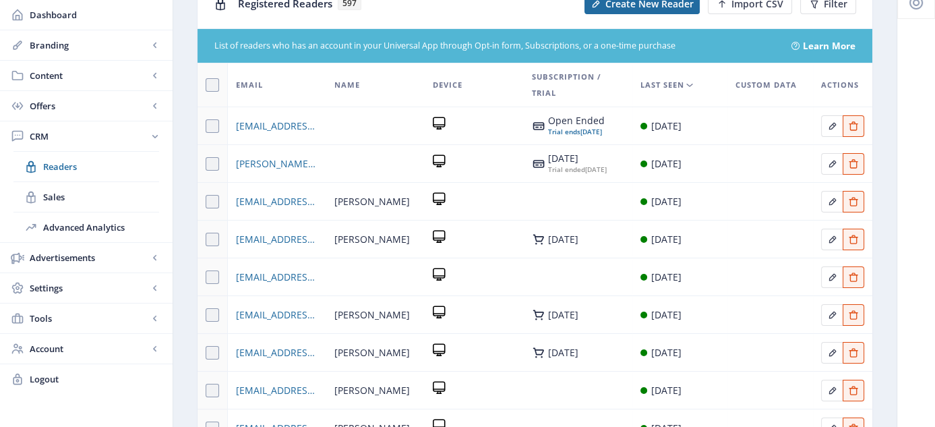
click at [680, 80] on span "Last Seen" at bounding box center [663, 85] width 44 height 16
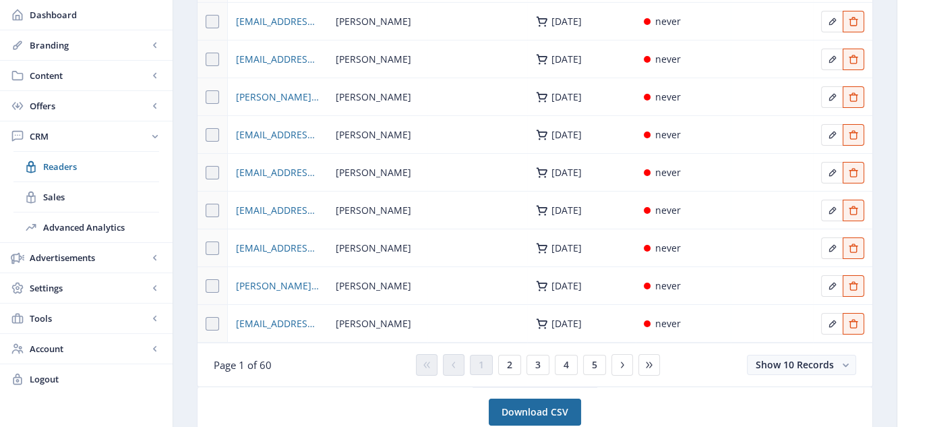
scroll to position [225, 0]
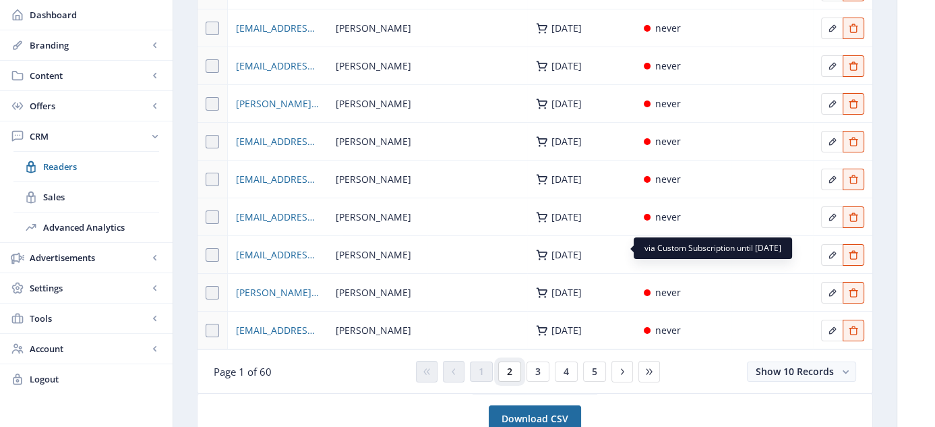
click at [508, 376] on span "2" at bounding box center [509, 371] width 5 height 11
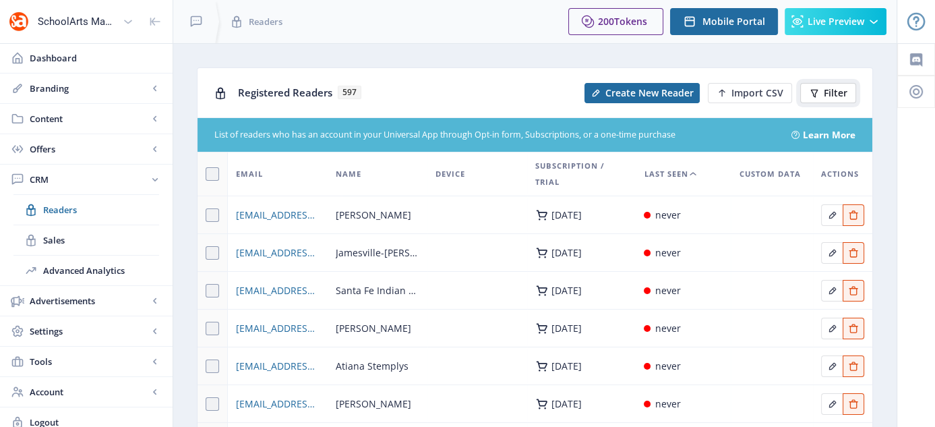
click at [829, 83] on button "Filter" at bounding box center [828, 93] width 56 height 20
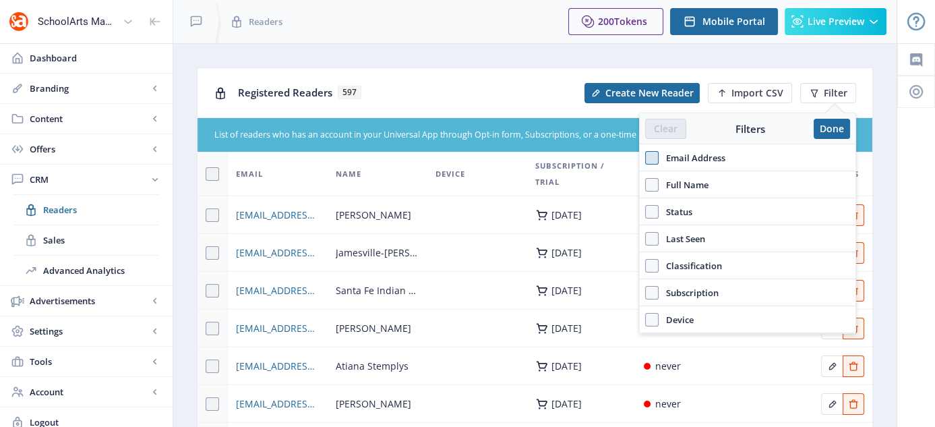
click at [649, 154] on span at bounding box center [651, 157] width 13 height 13
click at [646, 157] on input "Email Address" at bounding box center [645, 157] width 1 height 1
checkbox input "true"
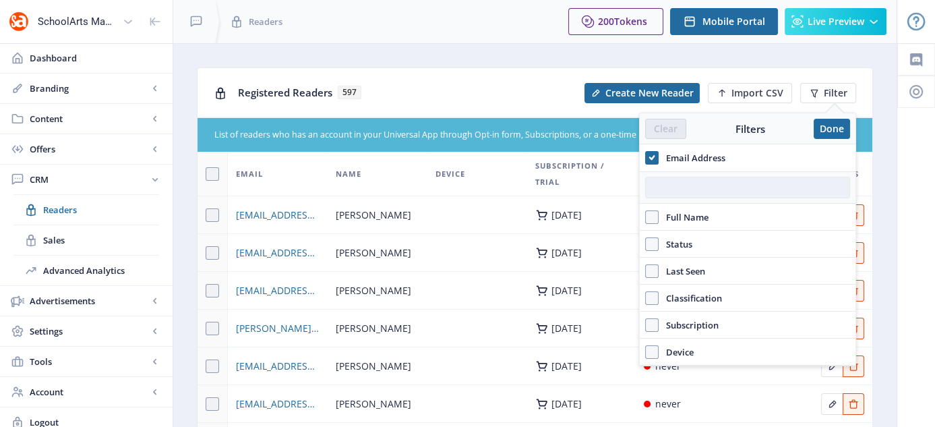
click at [678, 192] on input "text" at bounding box center [747, 188] width 205 height 22
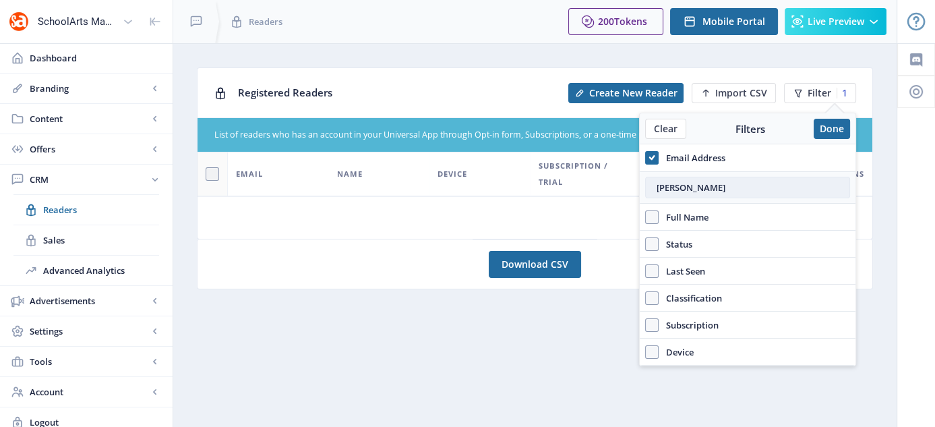
click at [678, 189] on input "[PERSON_NAME]" at bounding box center [747, 188] width 205 height 22
type input "[PERSON_NAME][EMAIL_ADDRESS][PERSON_NAME][DOMAIN_NAME]"
click at [658, 216] on span at bounding box center [651, 216] width 13 height 13
click at [646, 216] on input "Full Name" at bounding box center [645, 216] width 1 height 1
checkbox input "true"
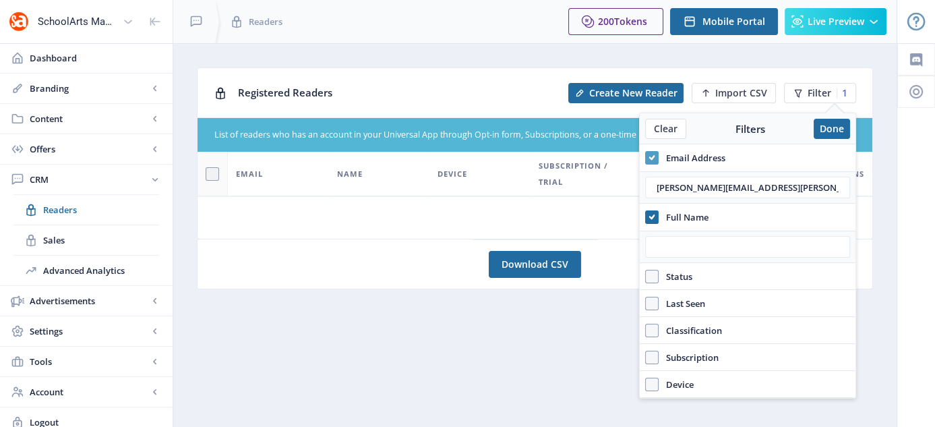
click at [650, 155] on icon at bounding box center [652, 157] width 6 height 13
click at [646, 157] on input "Email Address" at bounding box center [645, 157] width 1 height 1
checkbox input "false"
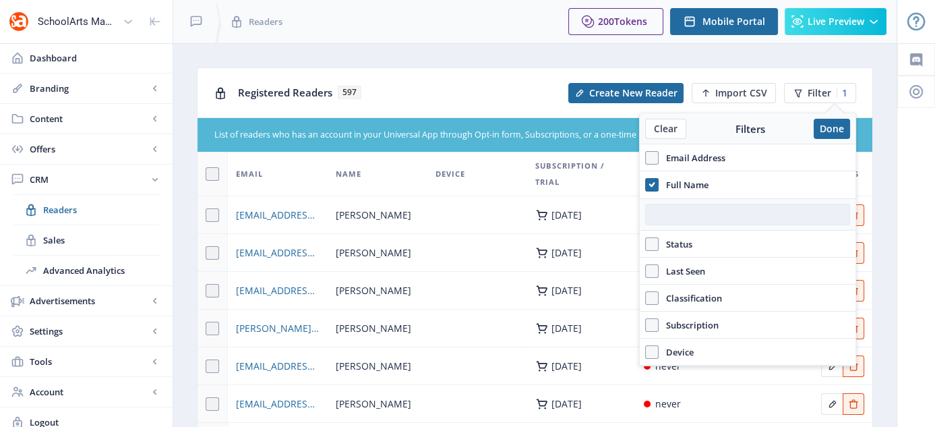
click at [681, 208] on input "text" at bounding box center [747, 215] width 205 height 22
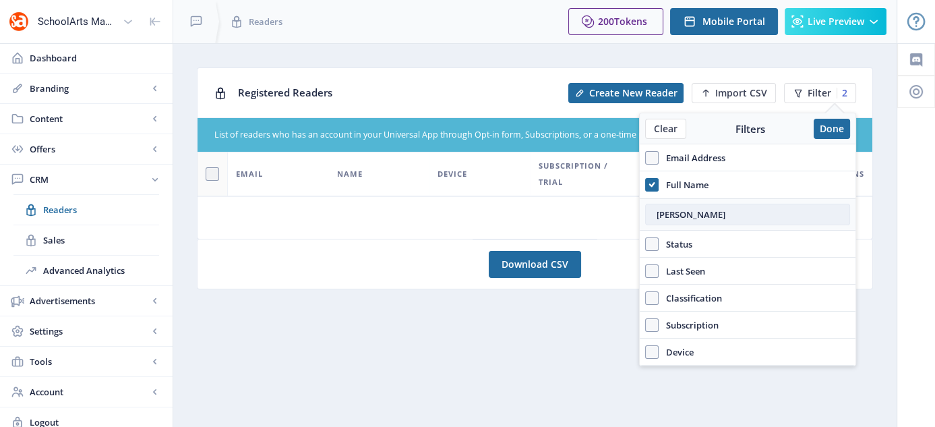
click at [655, 214] on input "[PERSON_NAME]" at bounding box center [747, 215] width 205 height 22
click at [682, 210] on input "[PERSON_NAME]" at bounding box center [747, 215] width 205 height 22
click at [736, 207] on input "[PERSON_NAME]" at bounding box center [747, 215] width 205 height 22
type input "[PERSON_NAME]"
click at [831, 129] on button "Done" at bounding box center [832, 129] width 36 height 20
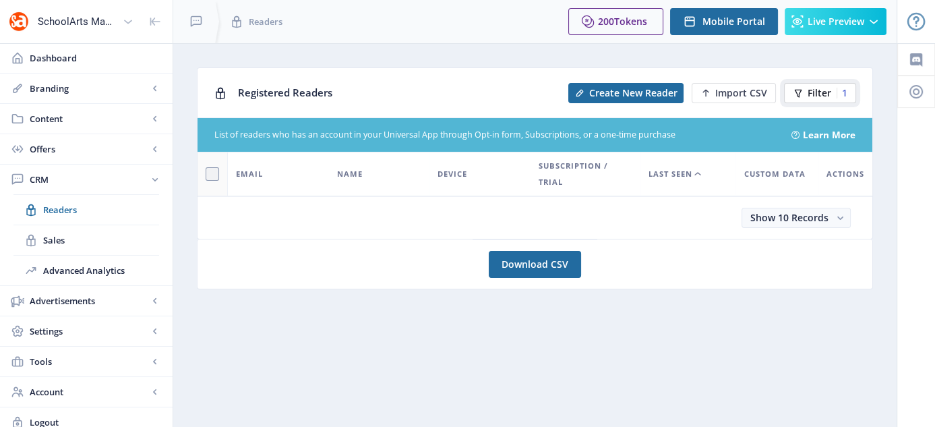
click at [815, 92] on span "Filter" at bounding box center [820, 93] width 24 height 11
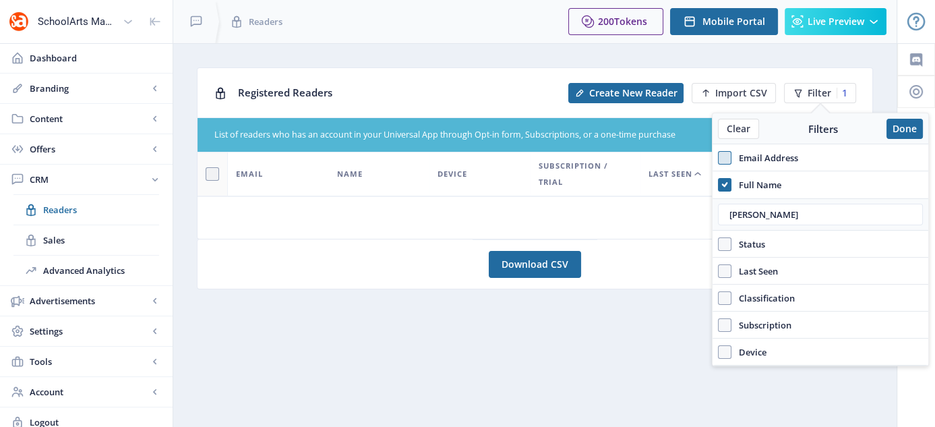
click at [720, 161] on span at bounding box center [724, 157] width 13 height 13
click at [719, 158] on input "Email Address" at bounding box center [718, 157] width 1 height 1
checkbox input "true"
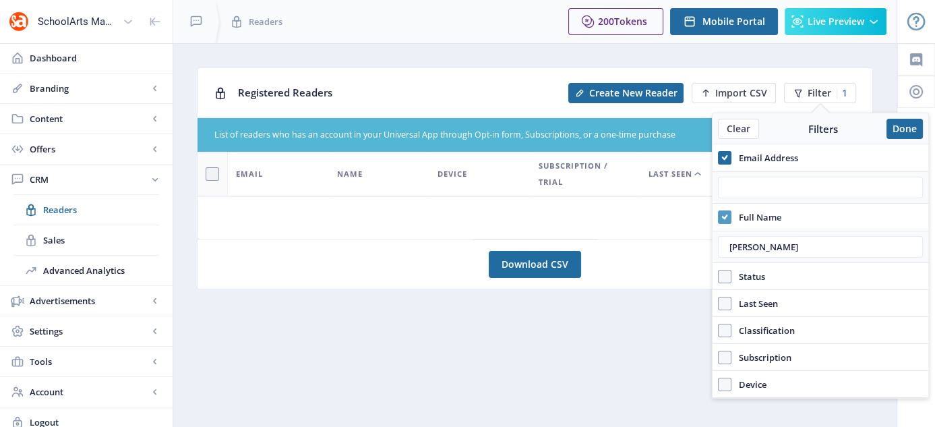
click at [725, 221] on icon at bounding box center [725, 216] width 6 height 13
click at [719, 217] on input "Full Name" at bounding box center [718, 216] width 1 height 1
checkbox input "false"
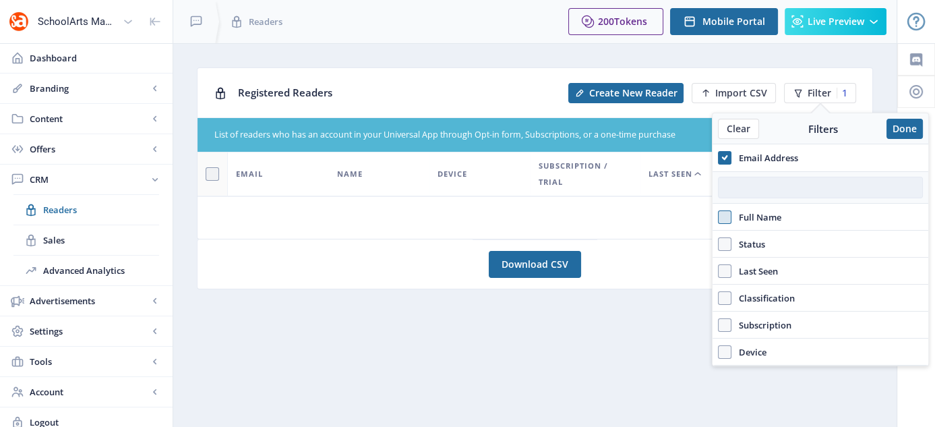
click at [745, 179] on input "text" at bounding box center [820, 188] width 205 height 22
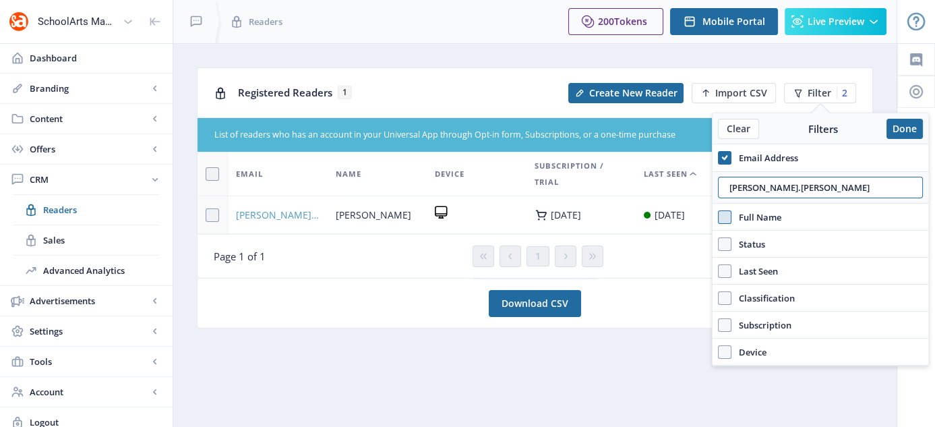
type input "[PERSON_NAME].[PERSON_NAME]"
click at [280, 210] on span "[PERSON_NAME][EMAIL_ADDRESS][PERSON_NAME][DOMAIN_NAME]" at bounding box center [278, 215] width 84 height 16
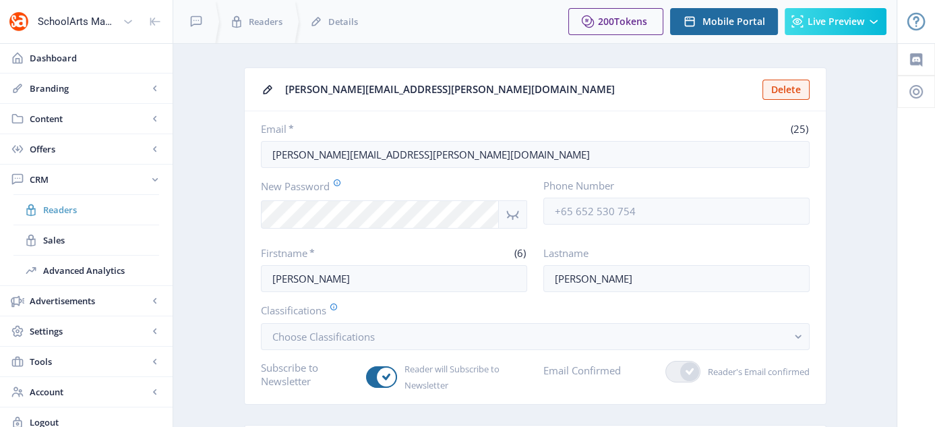
click at [51, 205] on span "Readers" at bounding box center [101, 209] width 116 height 13
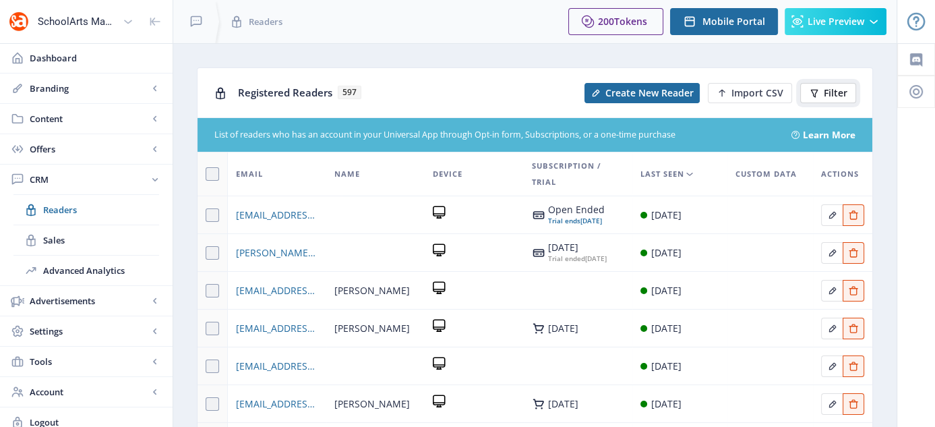
click at [826, 92] on span "Filter" at bounding box center [836, 93] width 24 height 11
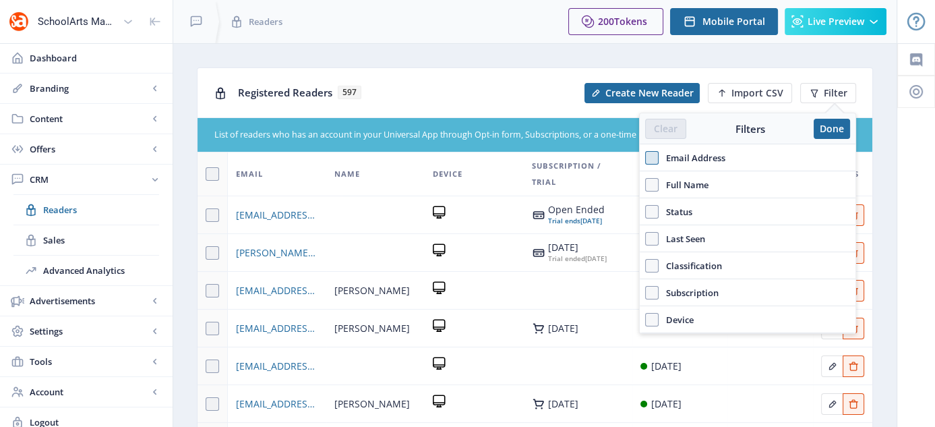
click at [657, 160] on span at bounding box center [651, 157] width 13 height 13
click at [646, 158] on input "Email Address" at bounding box center [645, 157] width 1 height 1
checkbox input "true"
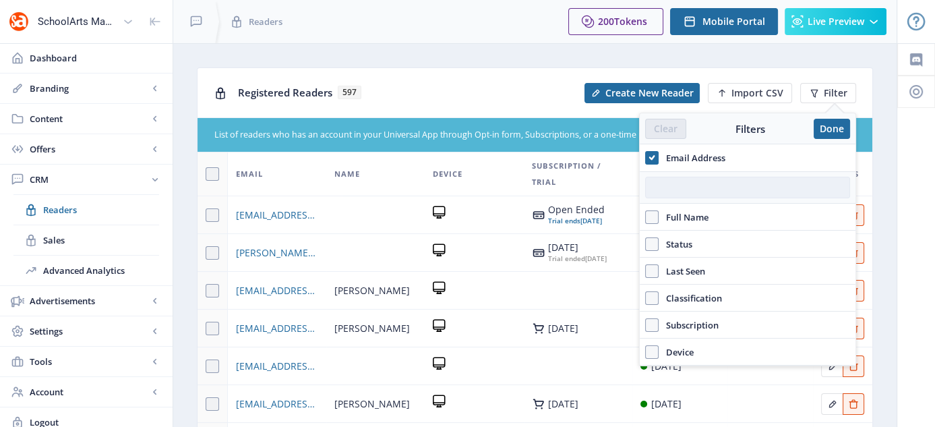
click at [666, 183] on input "text" at bounding box center [747, 188] width 205 height 22
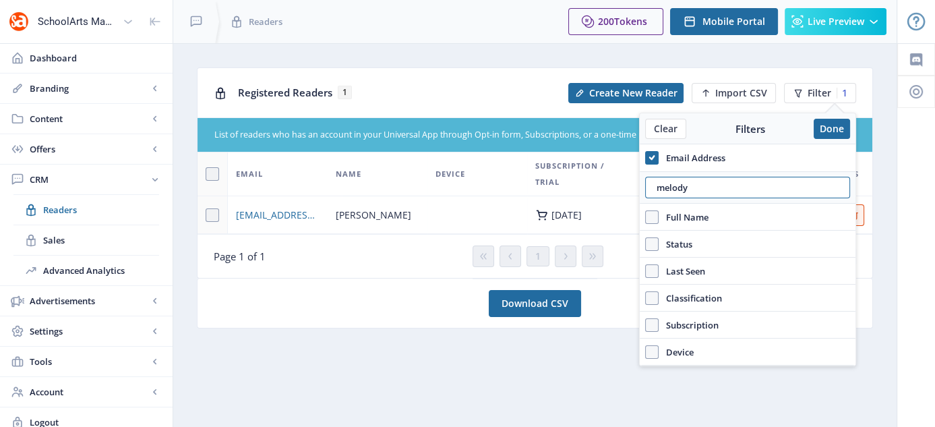
type input "melody"
click at [300, 205] on td "[EMAIL_ADDRESS][DOMAIN_NAME]" at bounding box center [278, 215] width 100 height 38
click at [300, 215] on span "[EMAIL_ADDRESS][DOMAIN_NAME]" at bounding box center [278, 215] width 84 height 16
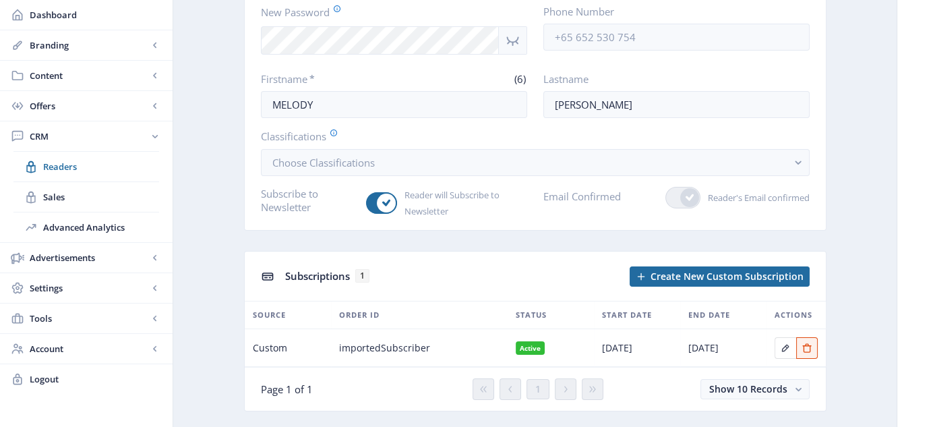
scroll to position [202, 0]
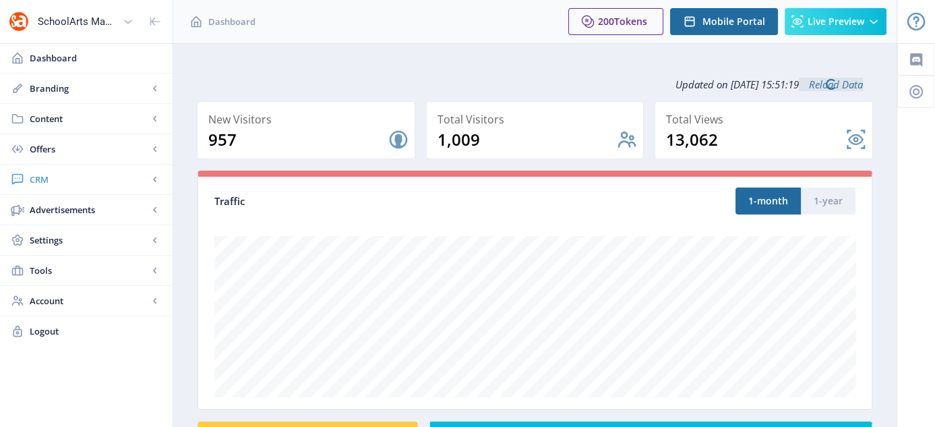
click at [36, 175] on span "CRM" at bounding box center [89, 179] width 119 height 13
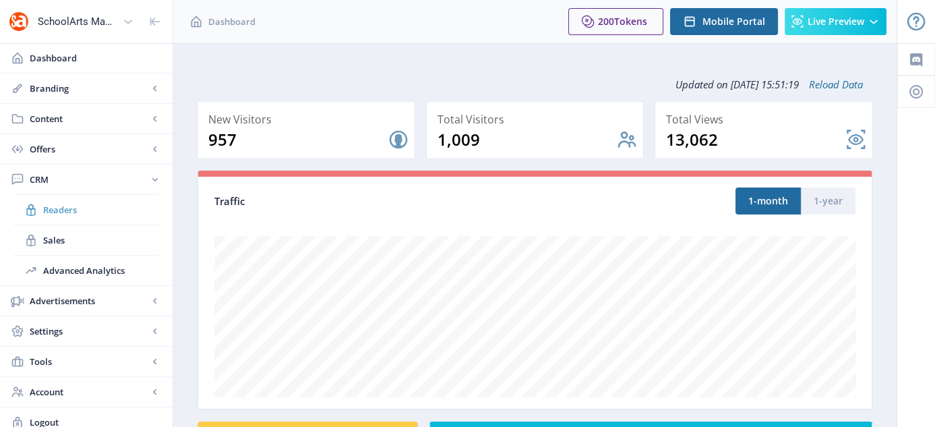
click at [60, 207] on span "Readers" at bounding box center [101, 209] width 116 height 13
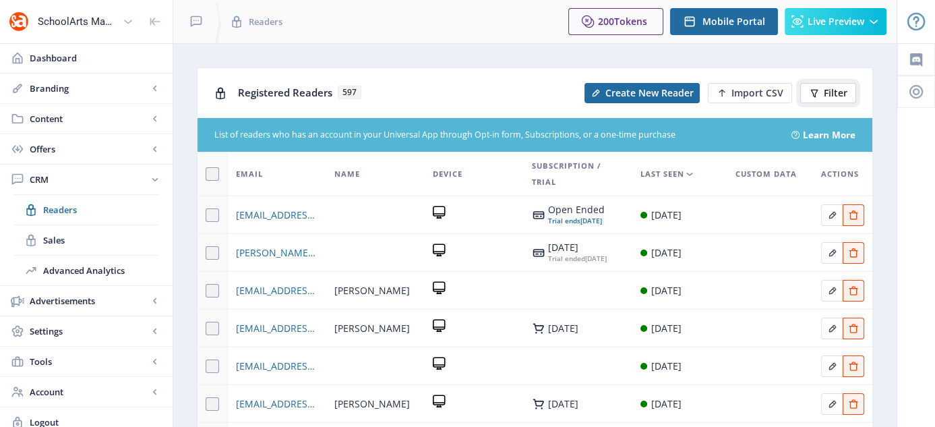
click at [836, 90] on span "Filter" at bounding box center [836, 93] width 24 height 11
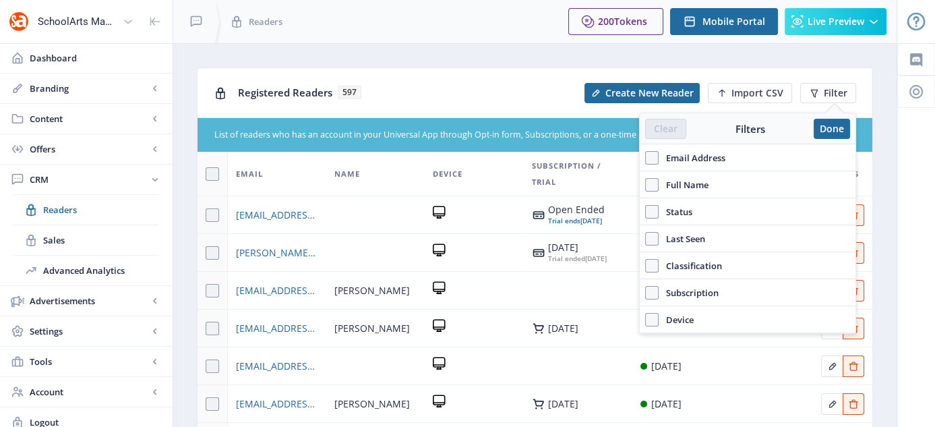
click at [683, 161] on span "Email Address" at bounding box center [692, 158] width 67 height 16
click at [646, 158] on input "Email Address" at bounding box center [645, 157] width 1 height 1
checkbox input "true"
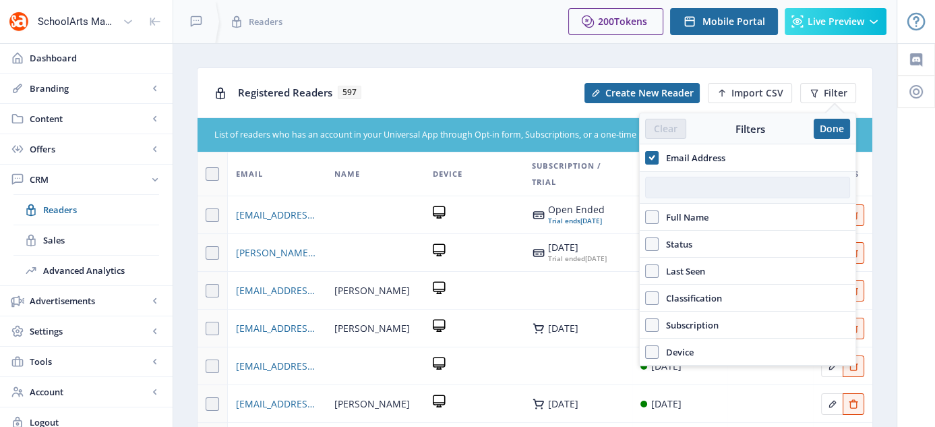
click at [685, 191] on input "text" at bounding box center [747, 188] width 205 height 22
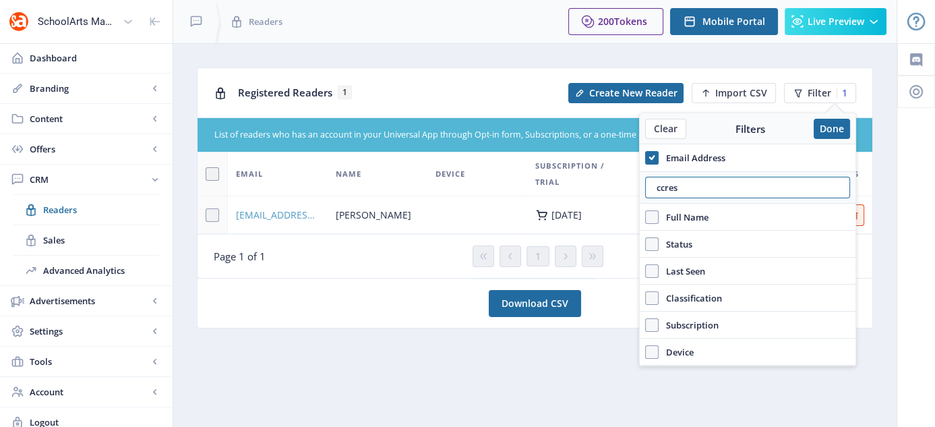
type input "ccres"
click at [289, 208] on span "[EMAIL_ADDRESS][DOMAIN_NAME]" at bounding box center [278, 215] width 84 height 16
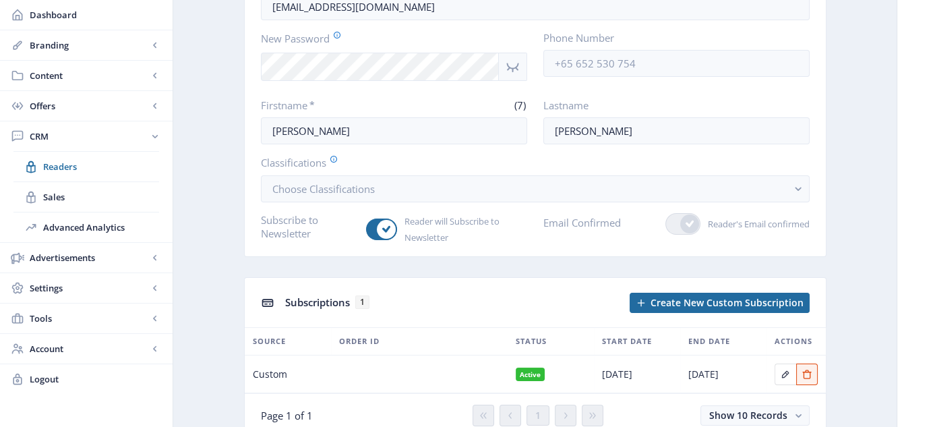
scroll to position [202, 0]
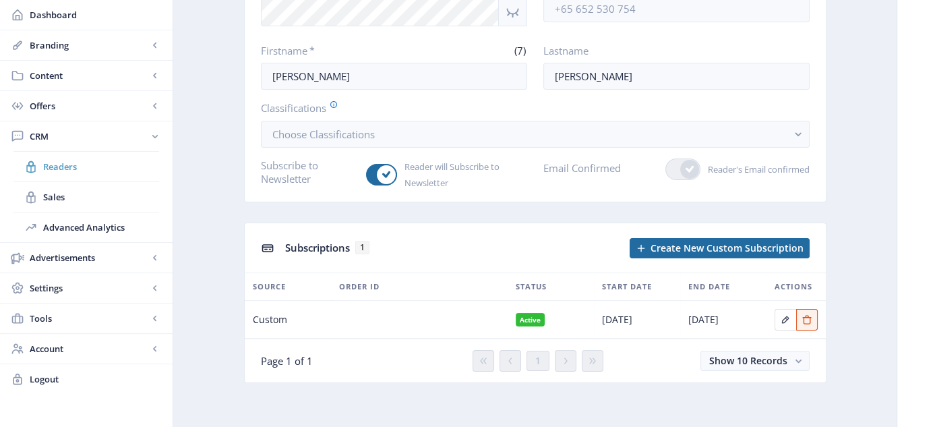
click at [56, 165] on span "Readers" at bounding box center [101, 166] width 116 height 13
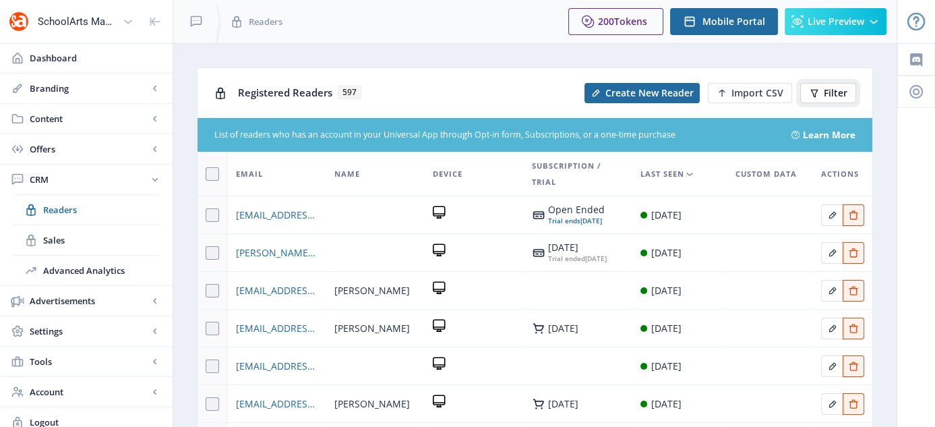
click at [853, 90] on button "Filter" at bounding box center [828, 93] width 56 height 20
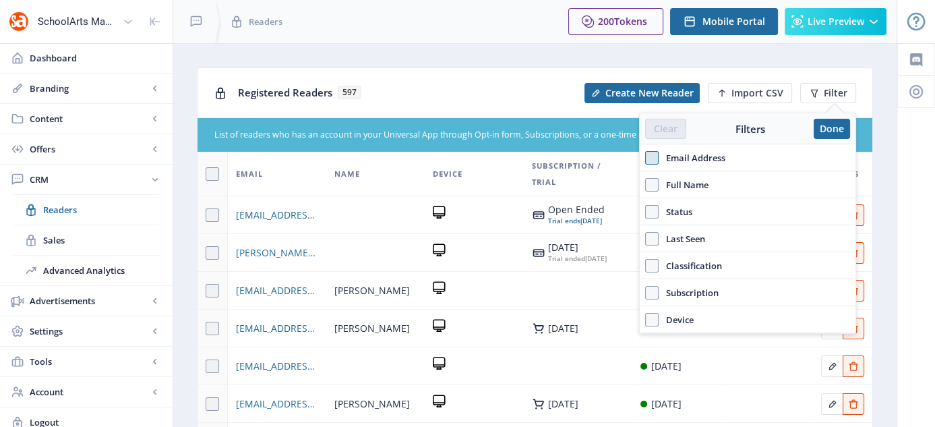
click at [652, 159] on span at bounding box center [651, 157] width 13 height 13
click at [646, 158] on input "Email Address" at bounding box center [645, 157] width 1 height 1
checkbox input "true"
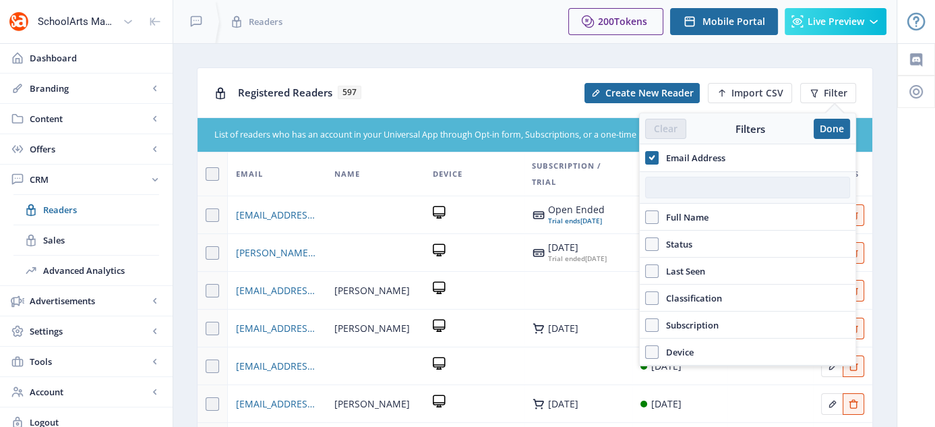
click at [668, 194] on input "text" at bounding box center [747, 188] width 205 height 22
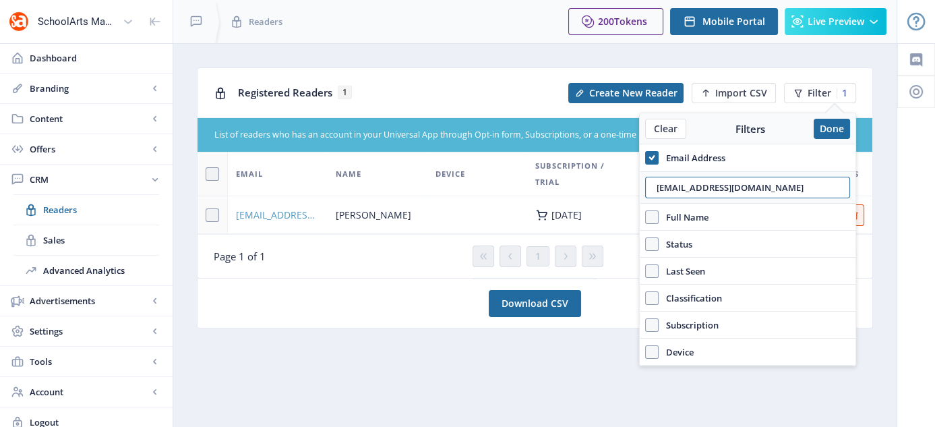
type input "[EMAIL_ADDRESS][DOMAIN_NAME]"
click at [283, 213] on span "[EMAIL_ADDRESS][DOMAIN_NAME]" at bounding box center [278, 215] width 84 height 16
click at [831, 127] on button "Done" at bounding box center [832, 129] width 36 height 20
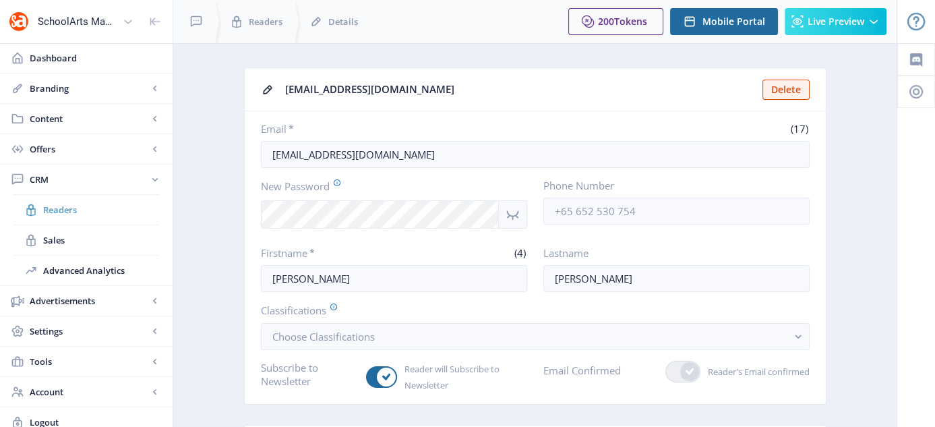
click at [57, 204] on span "Readers" at bounding box center [101, 209] width 116 height 13
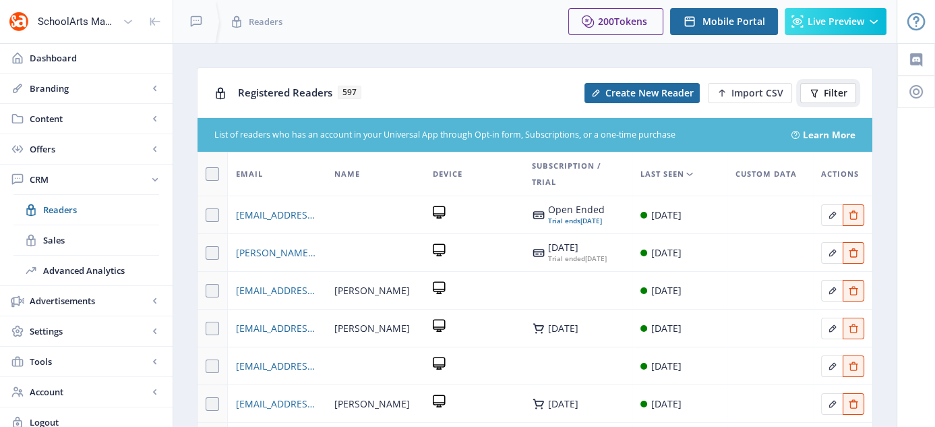
click at [821, 94] on button "Filter" at bounding box center [828, 93] width 56 height 20
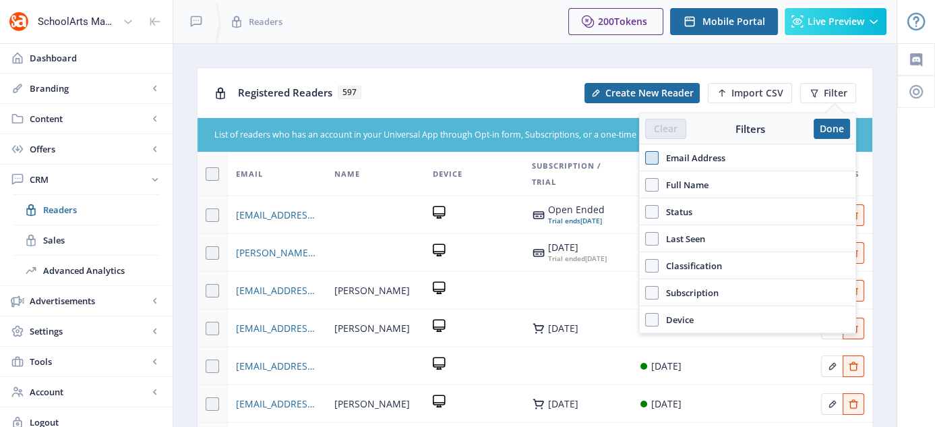
click at [654, 160] on span at bounding box center [651, 157] width 13 height 13
click at [646, 158] on input "Email Address" at bounding box center [645, 157] width 1 height 1
checkbox input "true"
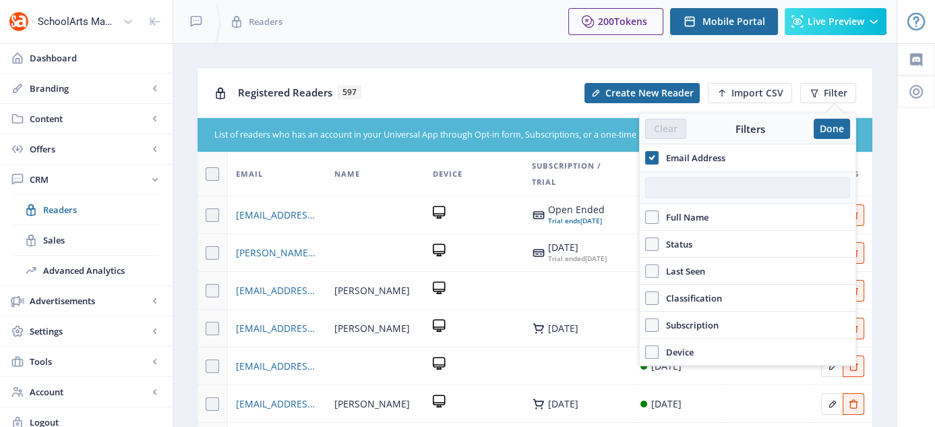
click at [676, 188] on input "text" at bounding box center [747, 188] width 205 height 22
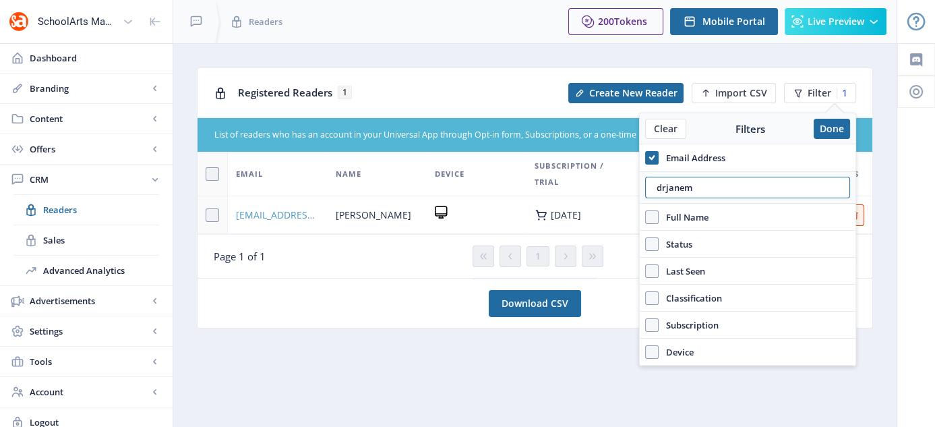
type input "drjanem"
click at [270, 212] on span "drjanemontero@gmail.com" at bounding box center [278, 215] width 84 height 16
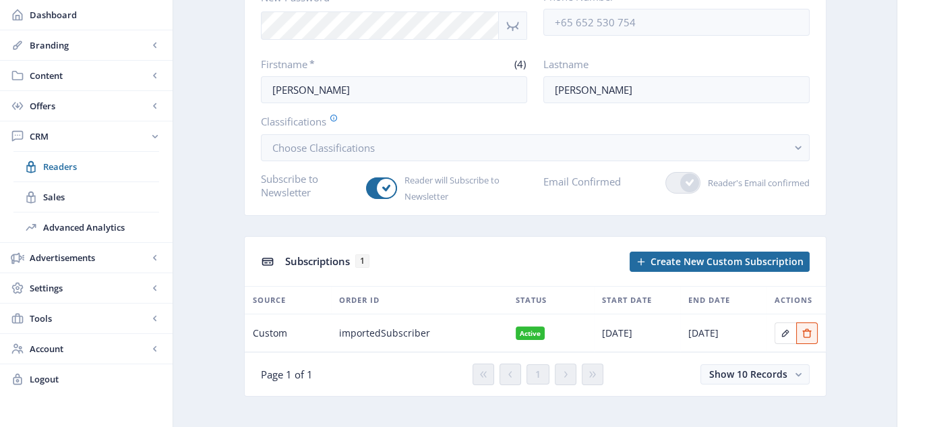
scroll to position [189, 0]
click at [71, 163] on span "Readers" at bounding box center [101, 166] width 116 height 13
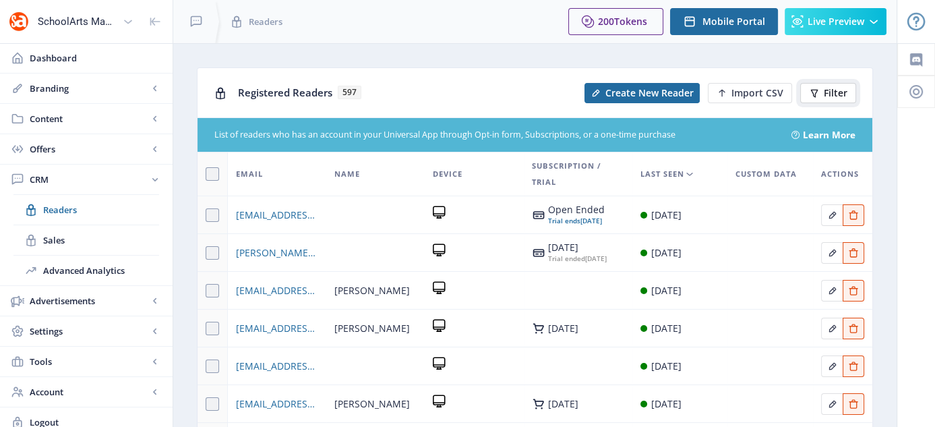
click at [844, 96] on span "Filter" at bounding box center [836, 93] width 24 height 11
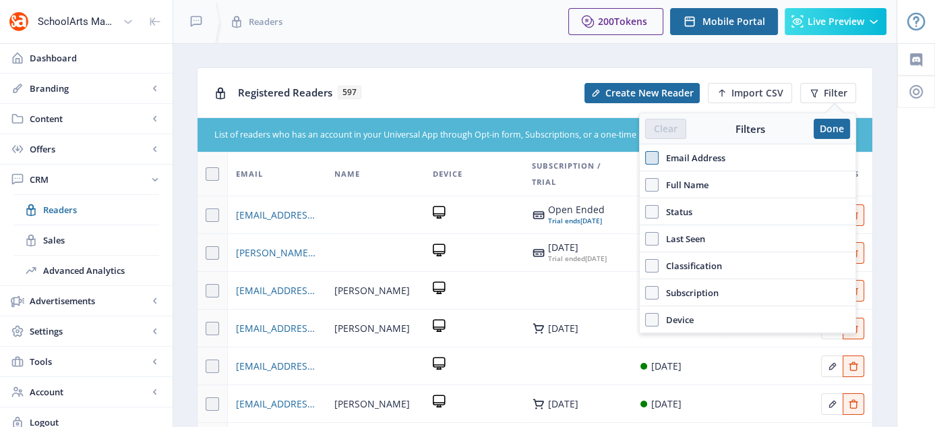
click at [649, 157] on span at bounding box center [651, 157] width 13 height 13
click at [646, 157] on input "Email Address" at bounding box center [645, 157] width 1 height 1
checkbox input "true"
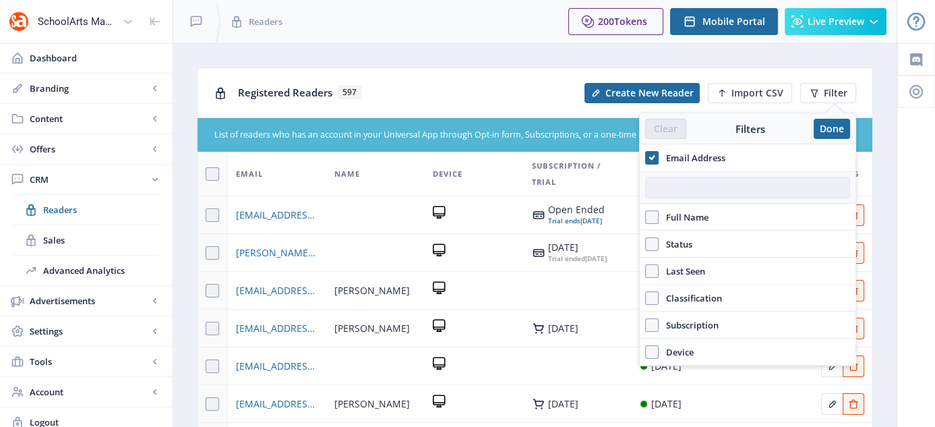
click at [665, 192] on input "text" at bounding box center [747, 188] width 205 height 22
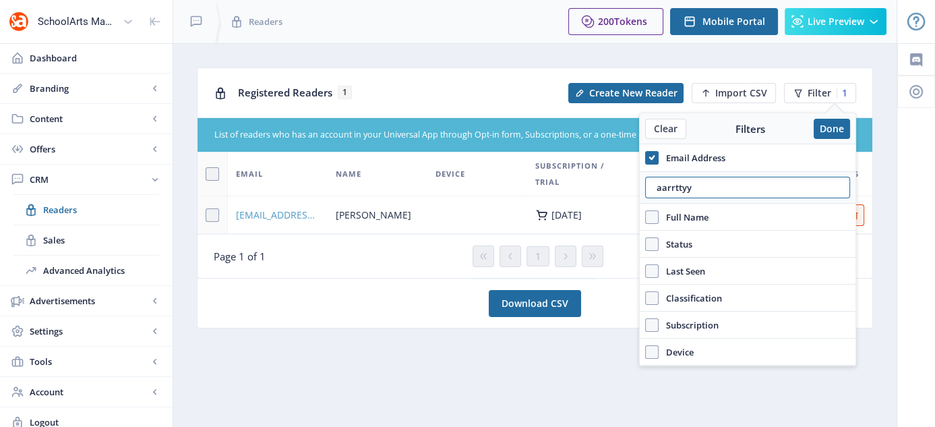
type input "aarrttyy"
click at [271, 207] on span "aarrttyy19@msn.com" at bounding box center [278, 215] width 84 height 16
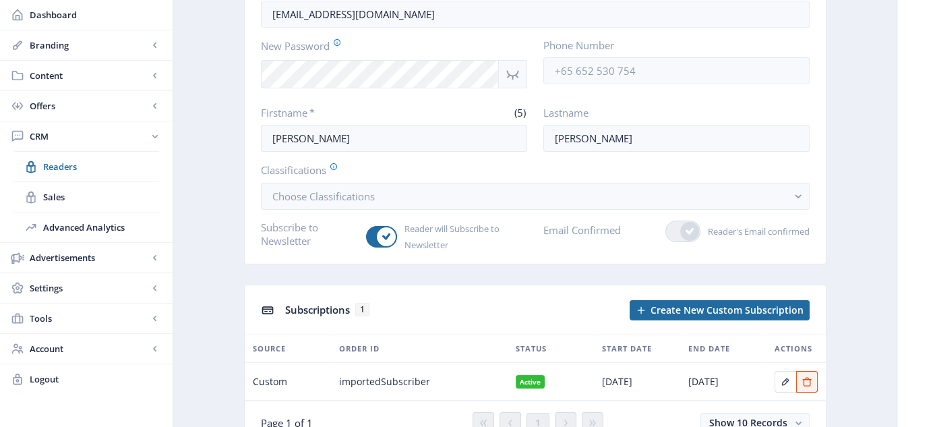
scroll to position [179, 0]
